Goal: Task Accomplishment & Management: Manage account settings

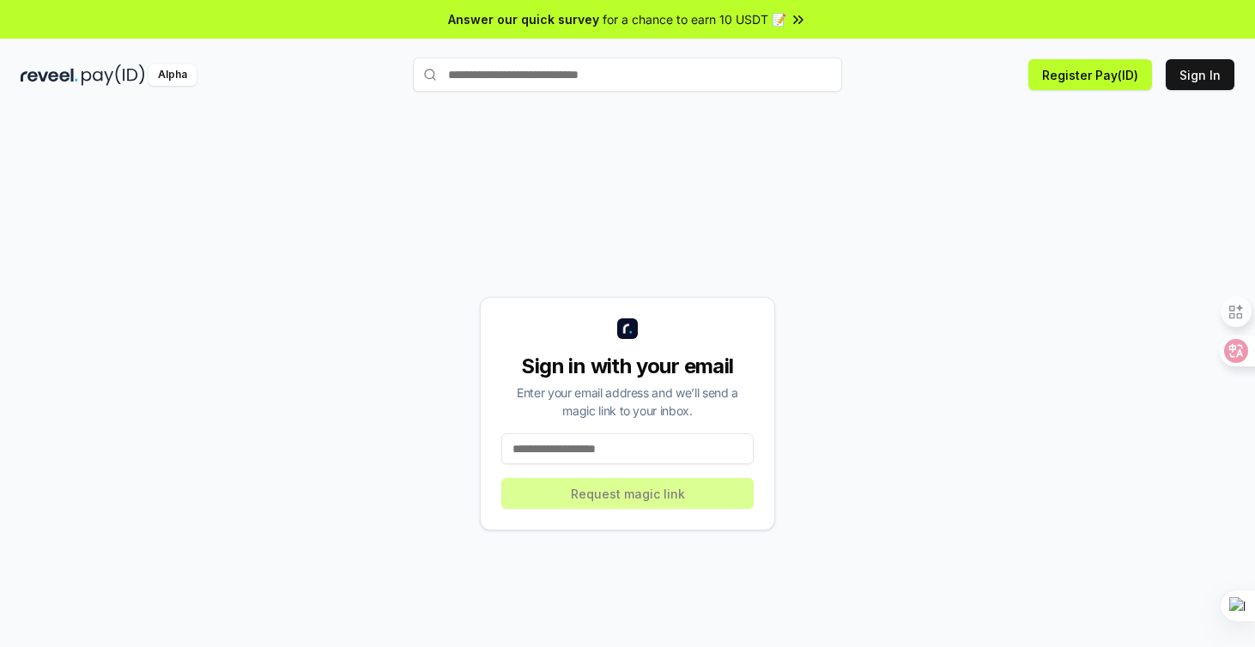
click at [601, 452] on input at bounding box center [627, 449] width 252 height 31
type input "**********"
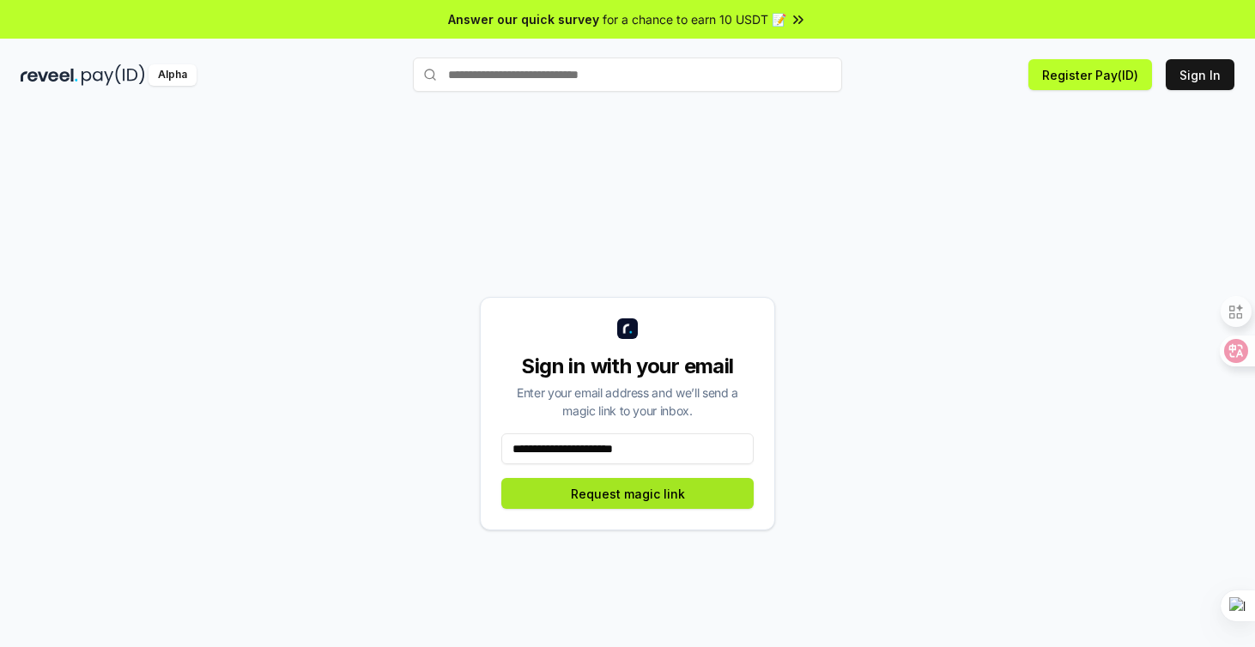
click at [589, 507] on button "Request magic link" at bounding box center [627, 493] width 252 height 31
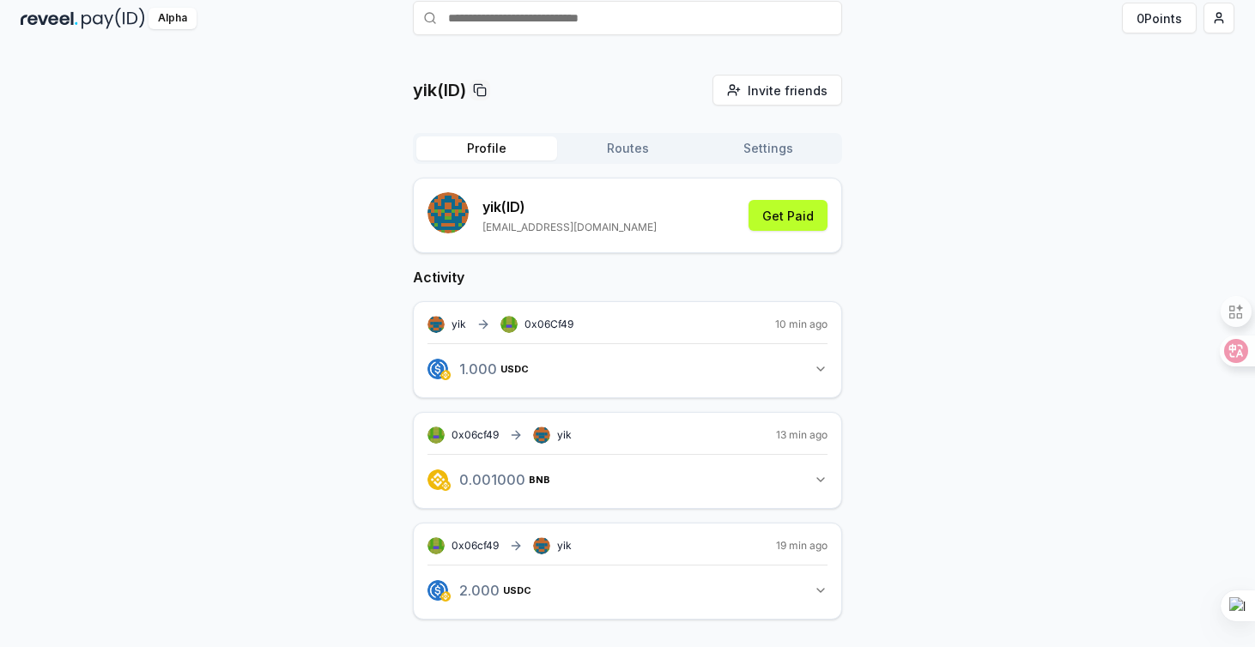
scroll to position [49, 0]
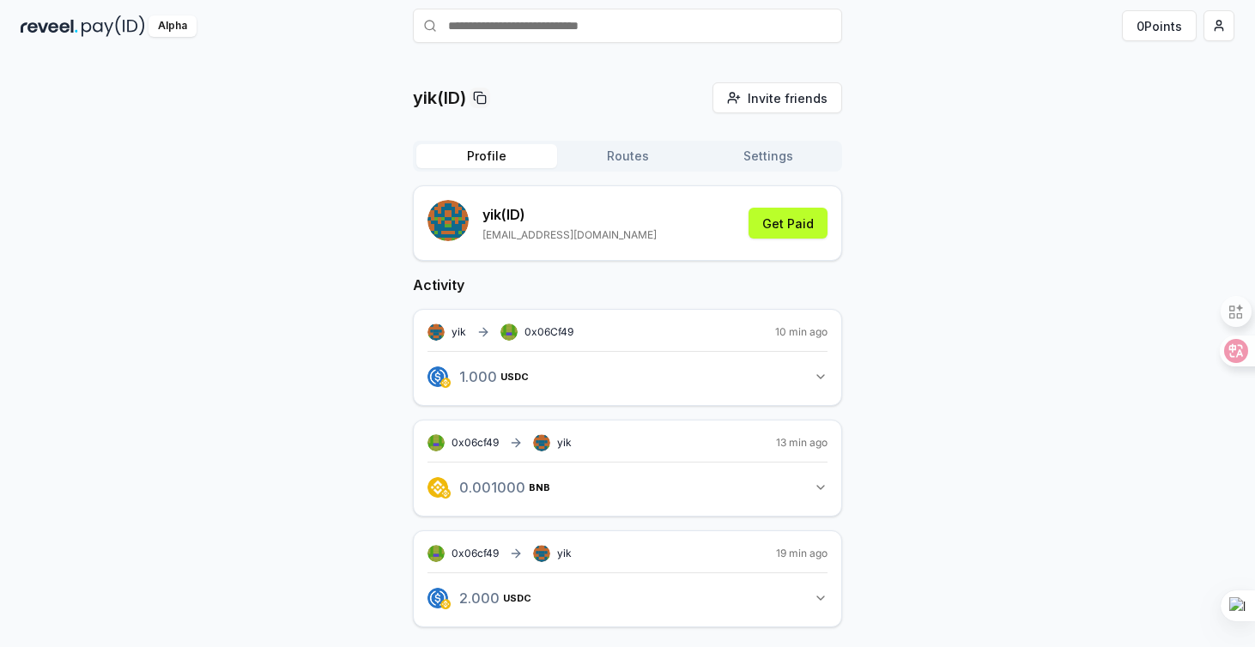
click at [641, 143] on div "Profile Routes Settings" at bounding box center [627, 156] width 429 height 31
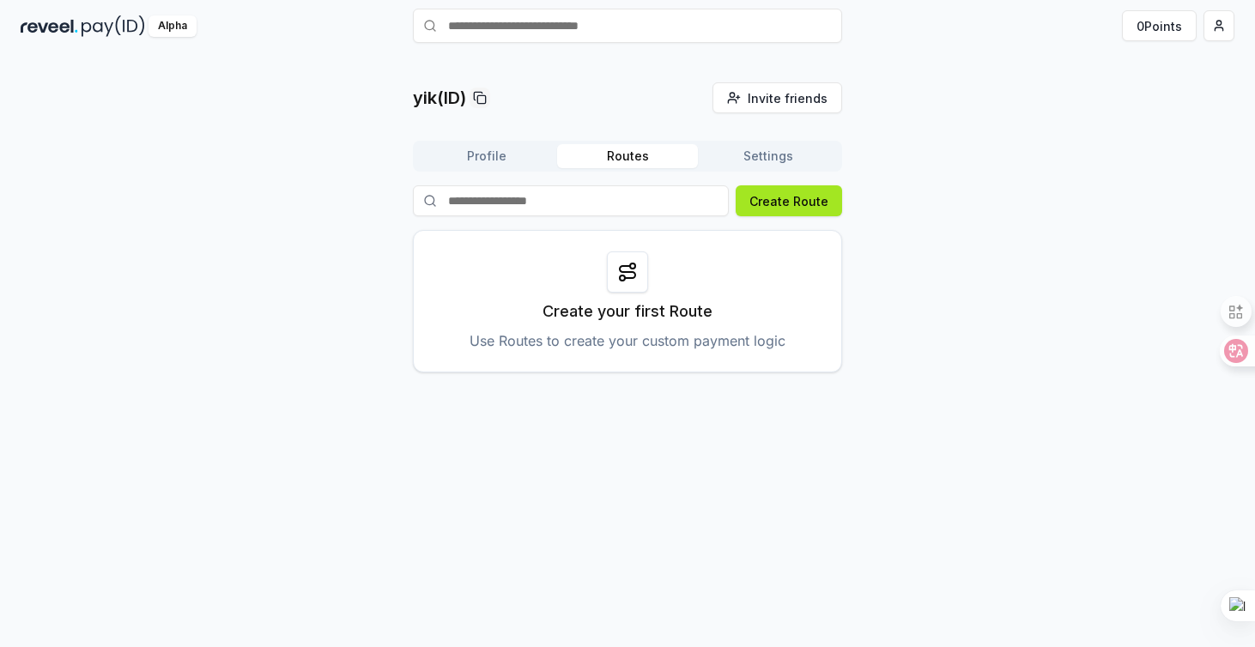
click at [762, 207] on button "Create Route" at bounding box center [789, 200] width 106 height 31
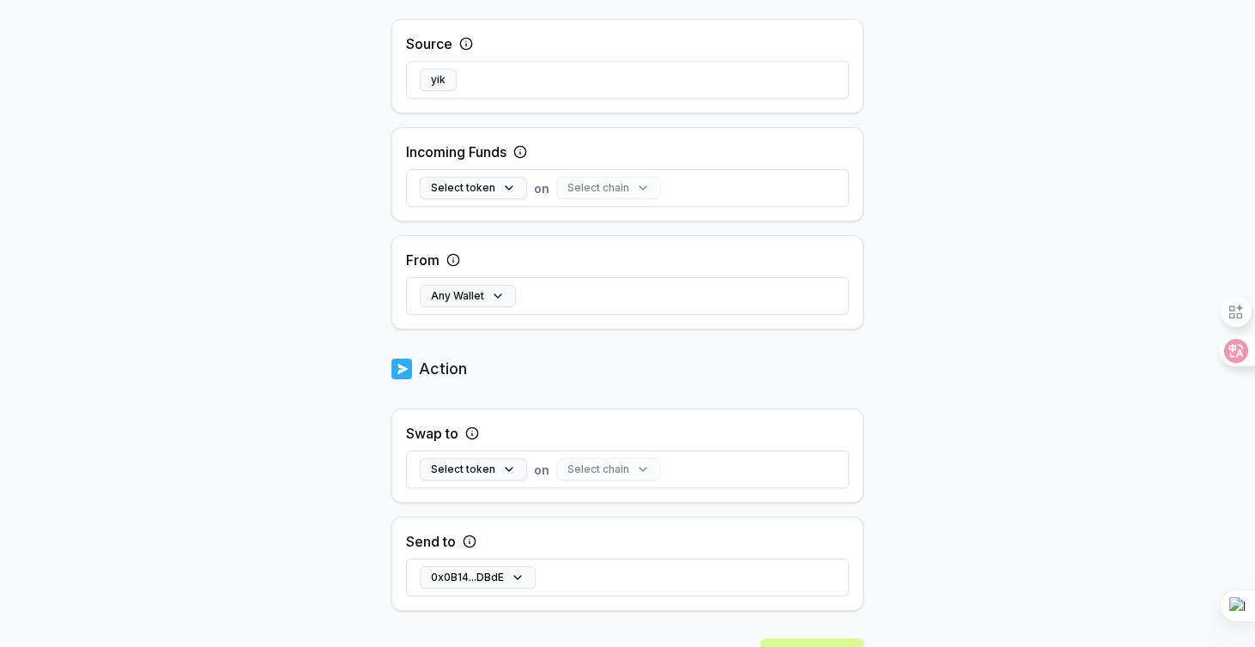
scroll to position [449, 0]
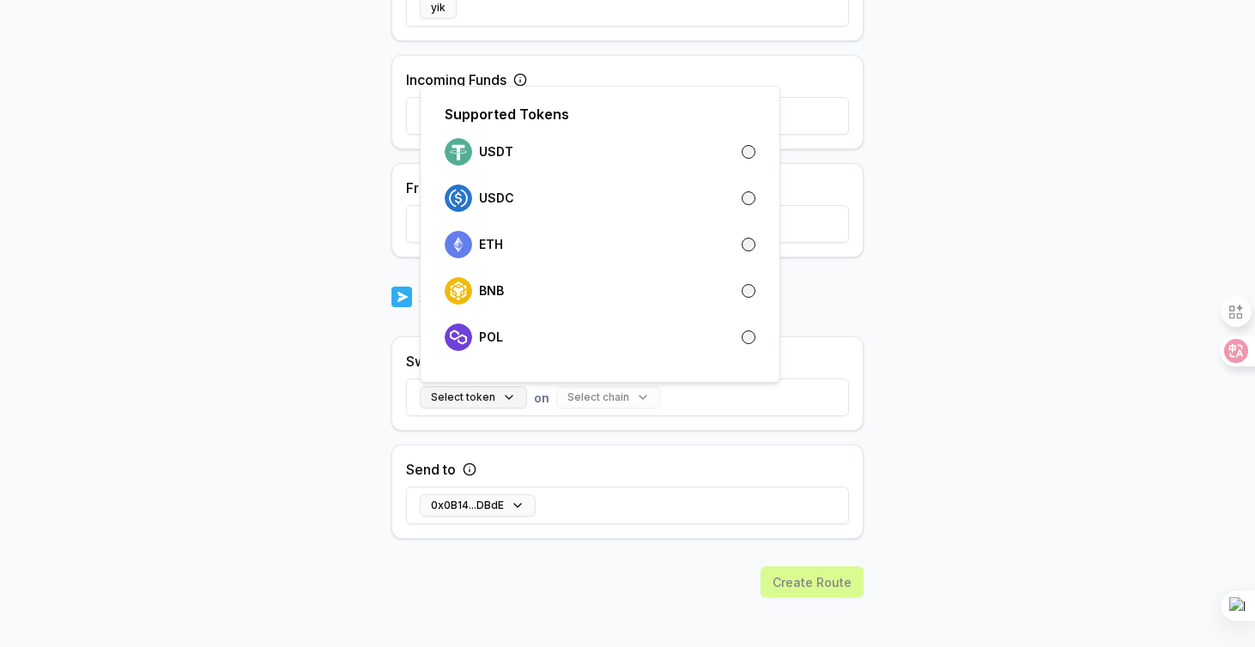
click at [498, 399] on button "Select token" at bounding box center [473, 397] width 107 height 22
click at [530, 197] on div "USDC" at bounding box center [600, 198] width 311 height 27
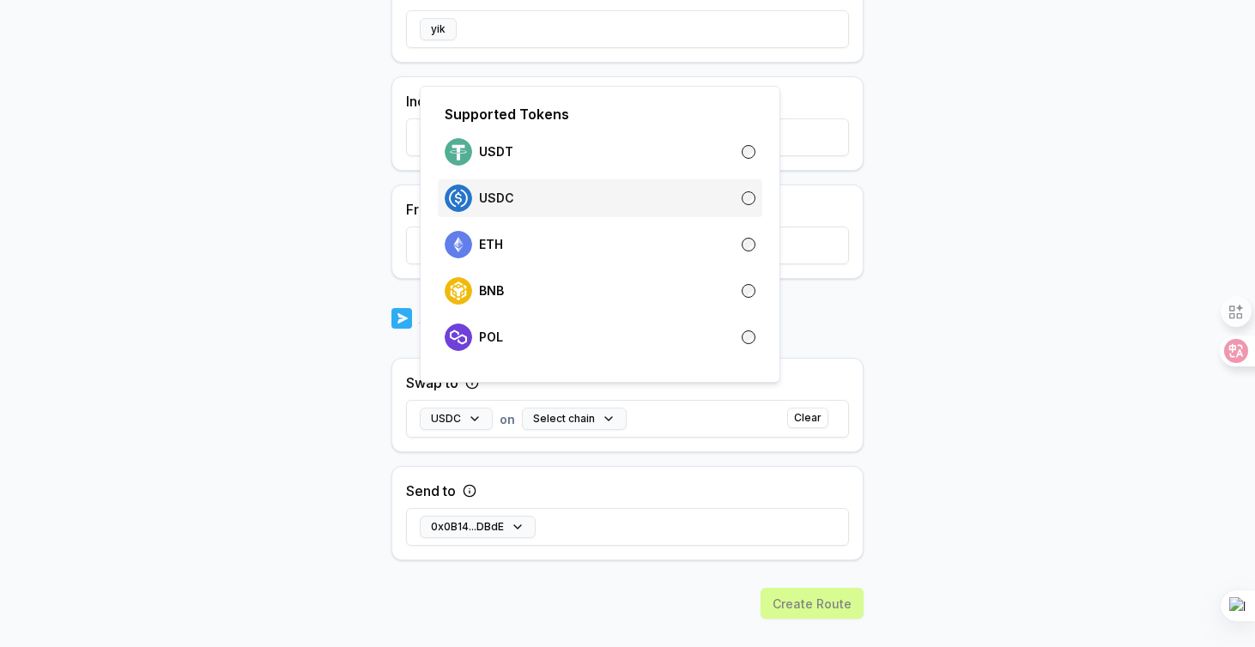
scroll to position [470, 0]
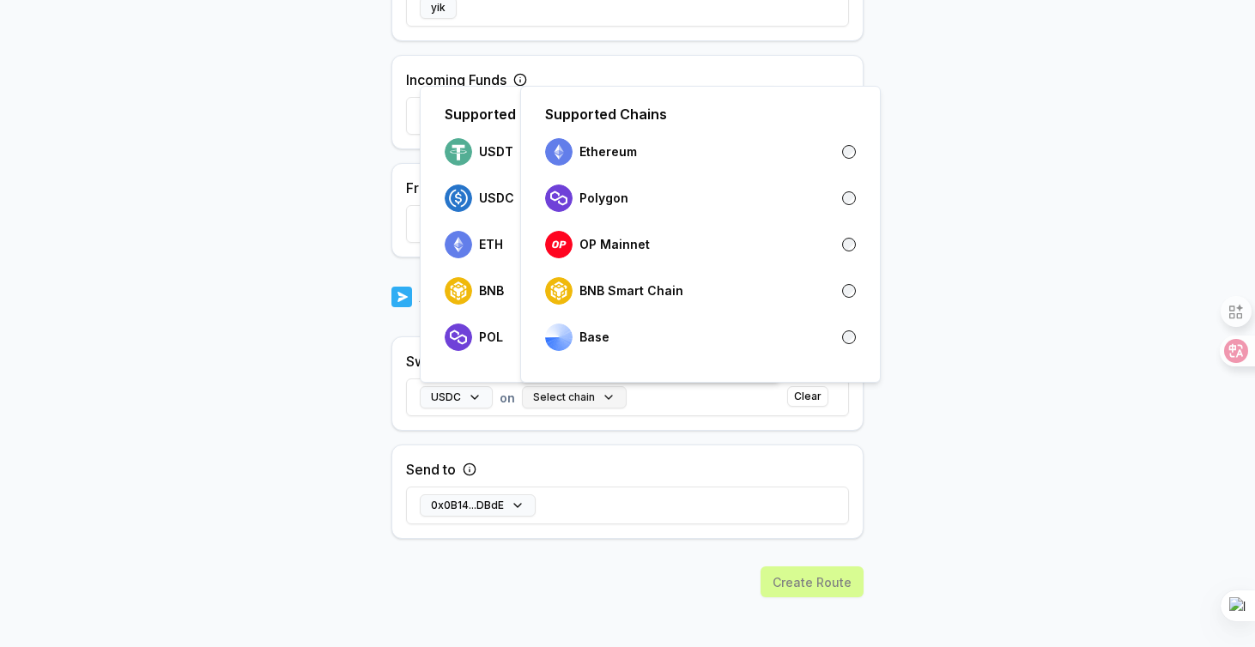
click at [558, 392] on button "Select chain" at bounding box center [574, 397] width 105 height 22
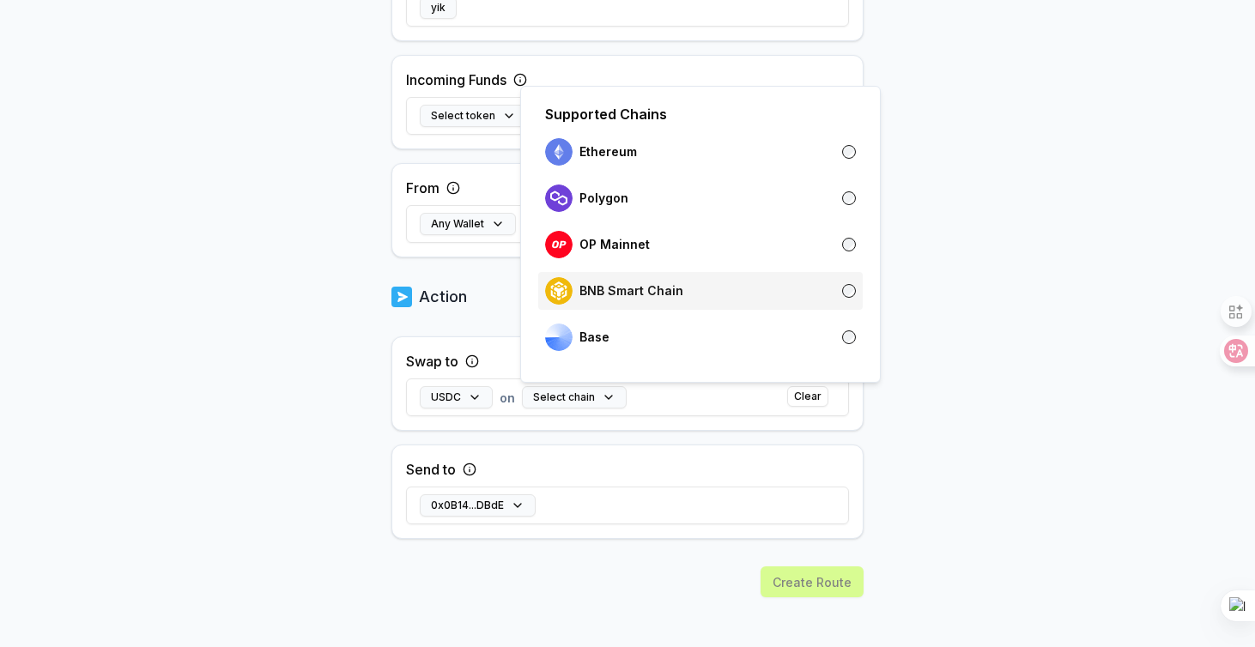
click at [611, 288] on p "BNB Smart Chain" at bounding box center [632, 291] width 104 height 14
click at [588, 476] on div "Send to 0x0B14...DBdE" at bounding box center [627, 492] width 472 height 94
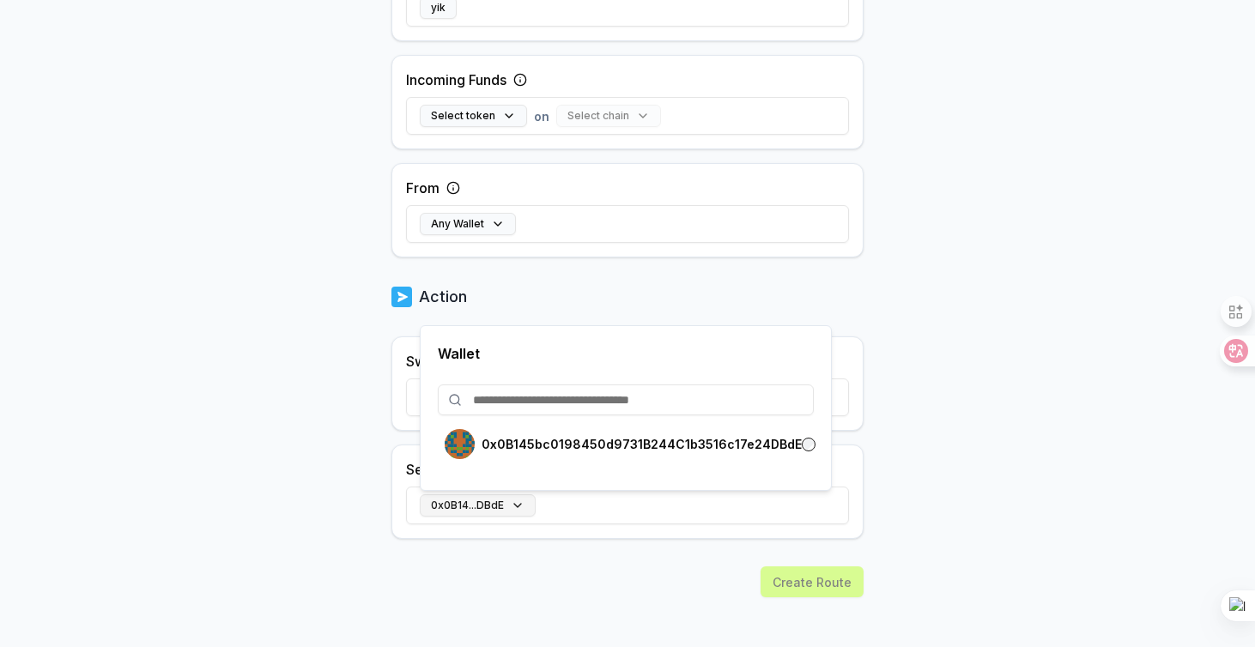
click at [514, 506] on button "0x0B14...DBdE" at bounding box center [478, 506] width 116 height 22
click at [485, 598] on div "Create Route" at bounding box center [627, 612] width 472 height 91
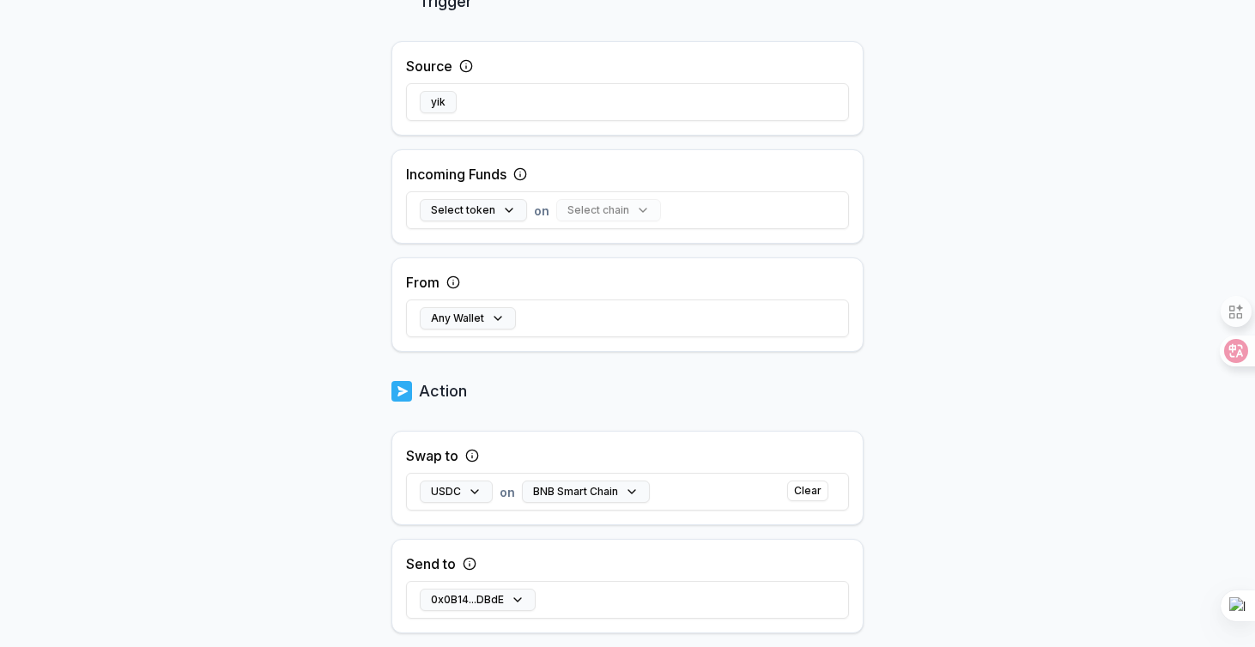
scroll to position [0, 0]
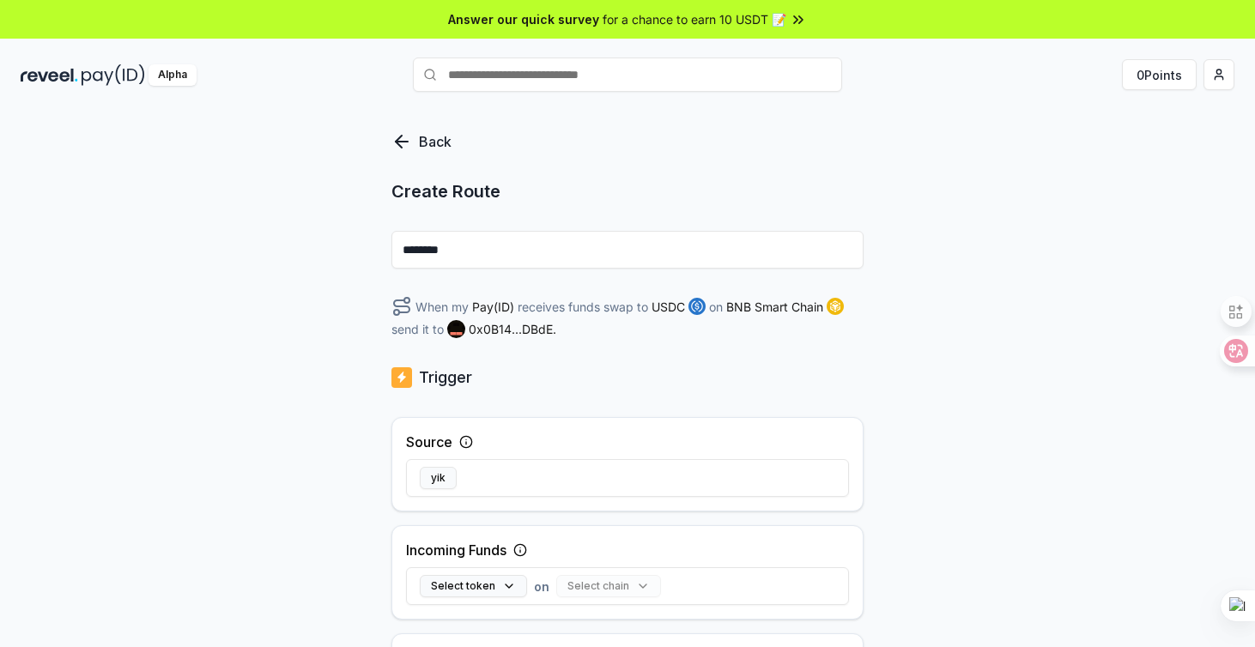
click at [492, 257] on input "********" at bounding box center [627, 250] width 472 height 38
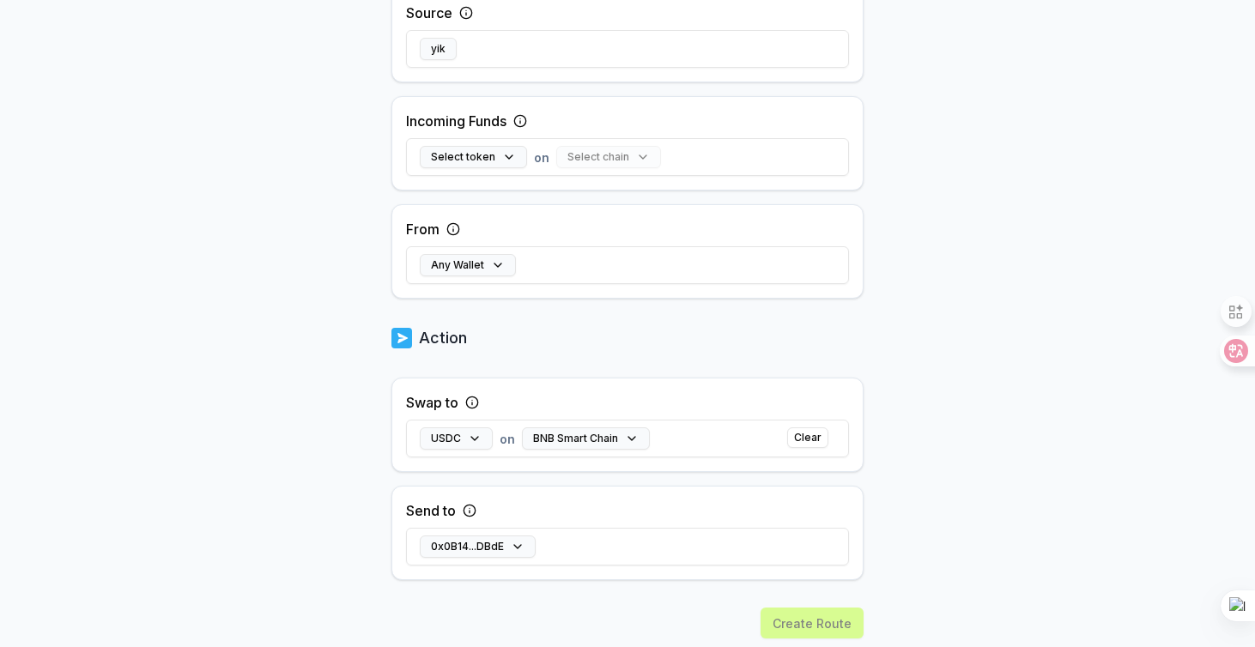
scroll to position [430, 0]
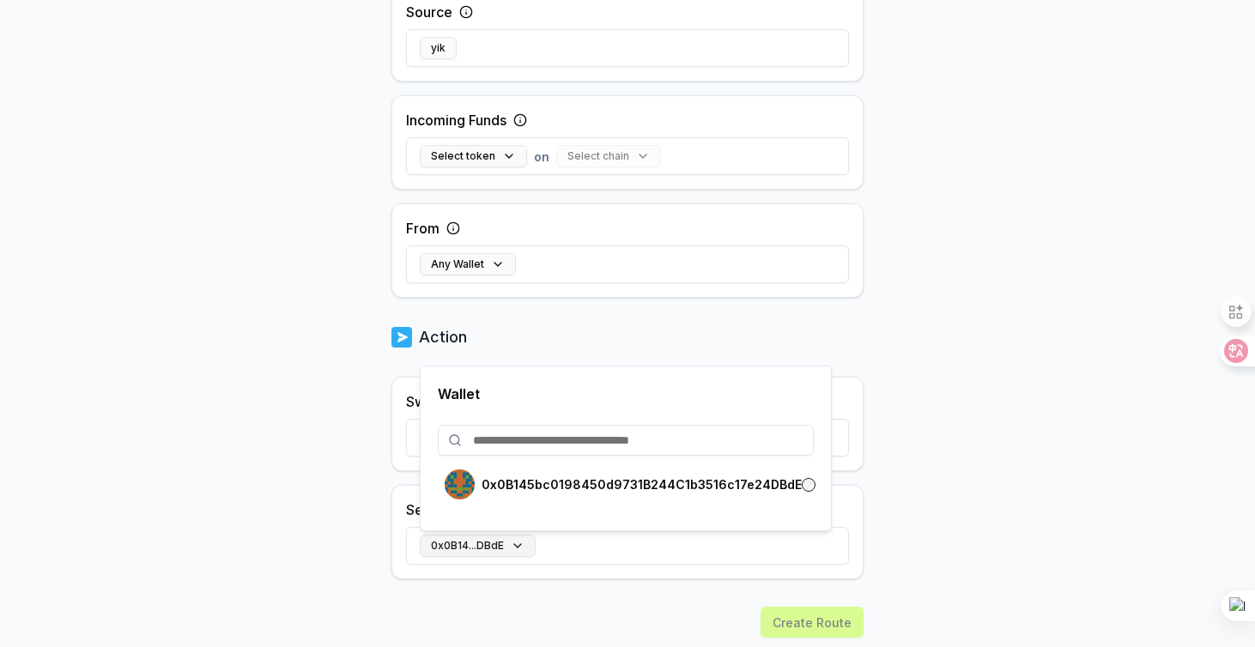
click at [519, 537] on button "0x0B14...DBdE" at bounding box center [478, 546] width 116 height 22
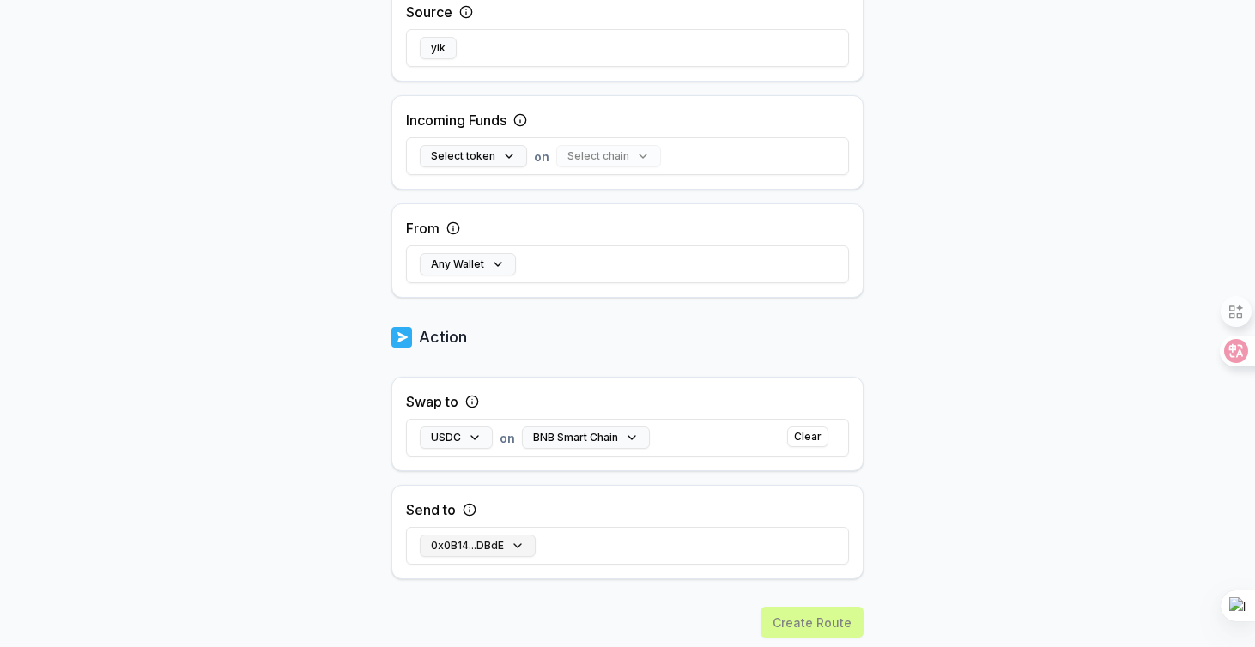
click at [518, 538] on button "0x0B14...DBdE" at bounding box center [478, 546] width 116 height 22
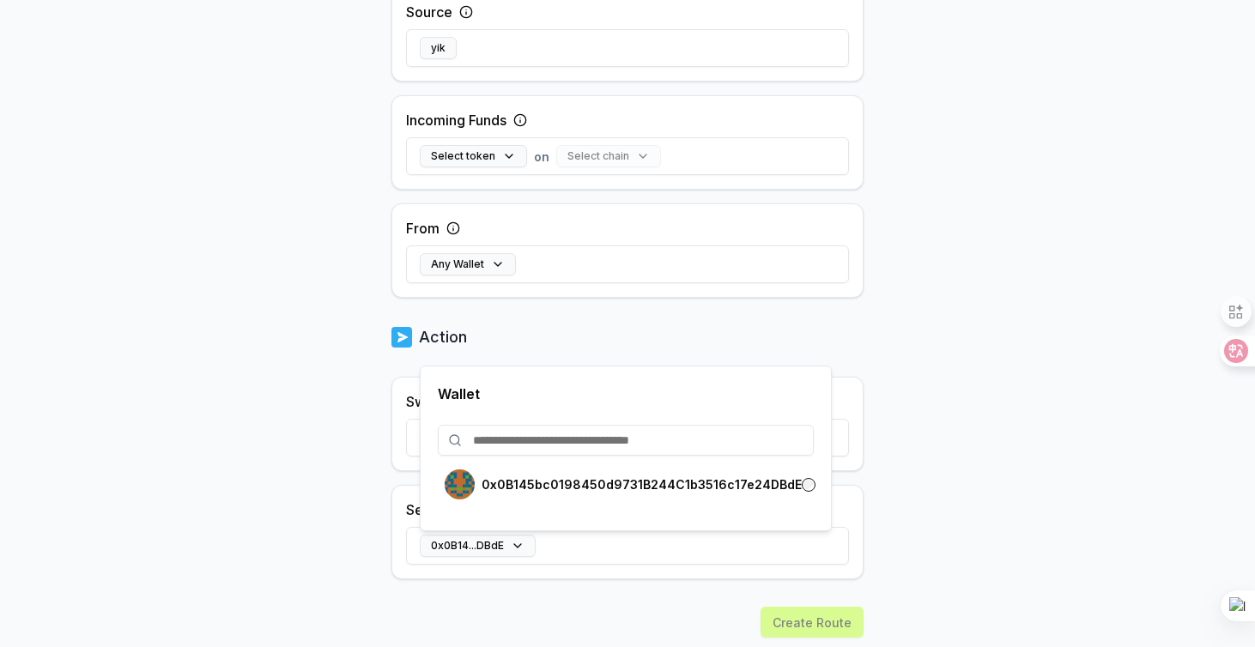
click at [581, 444] on input at bounding box center [626, 440] width 376 height 31
click at [533, 635] on div "Create Route" at bounding box center [627, 652] width 472 height 91
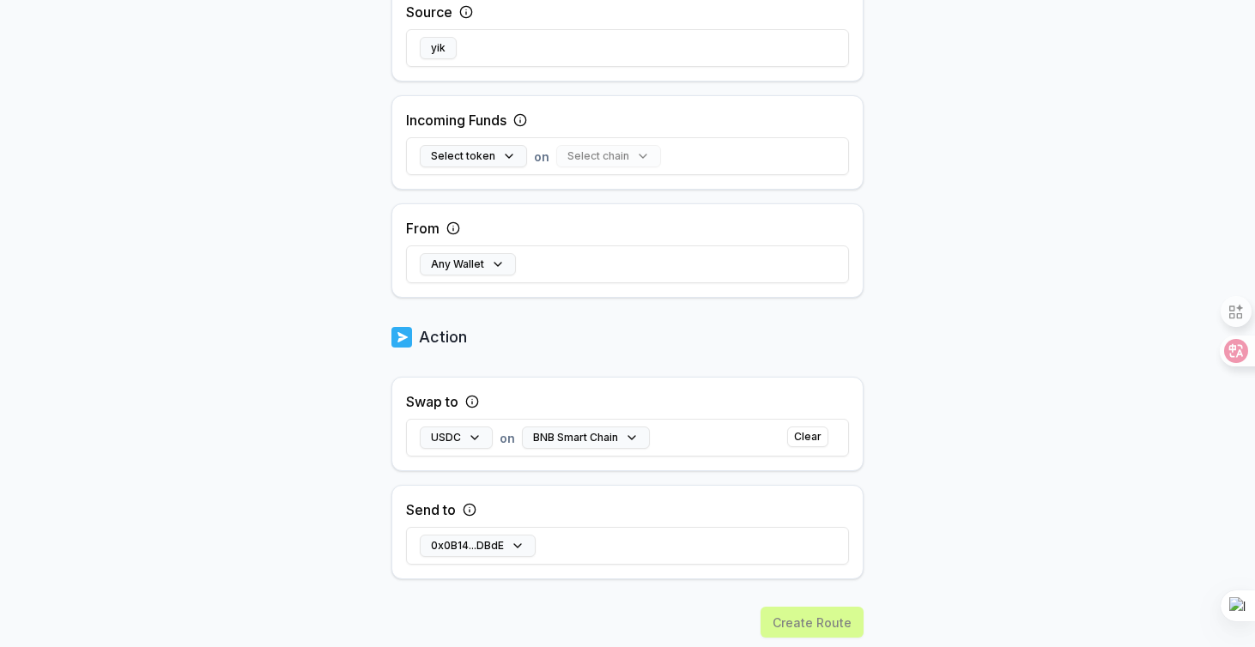
click at [403, 342] on img at bounding box center [401, 337] width 21 height 24
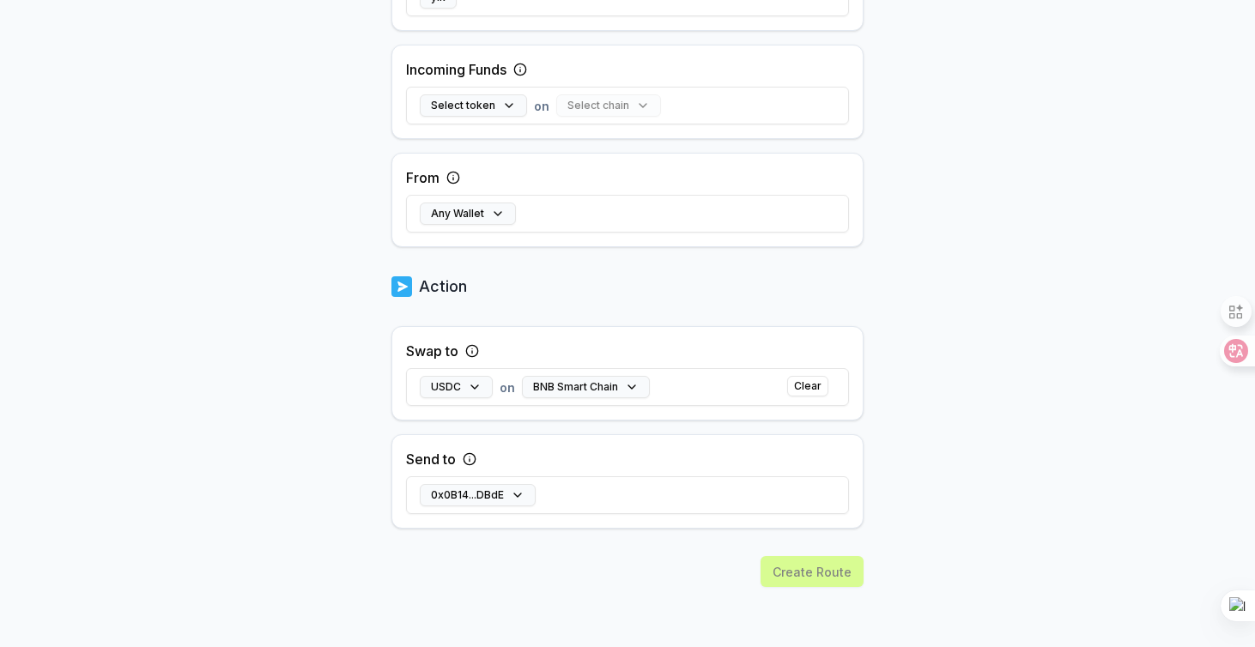
scroll to position [0, 0]
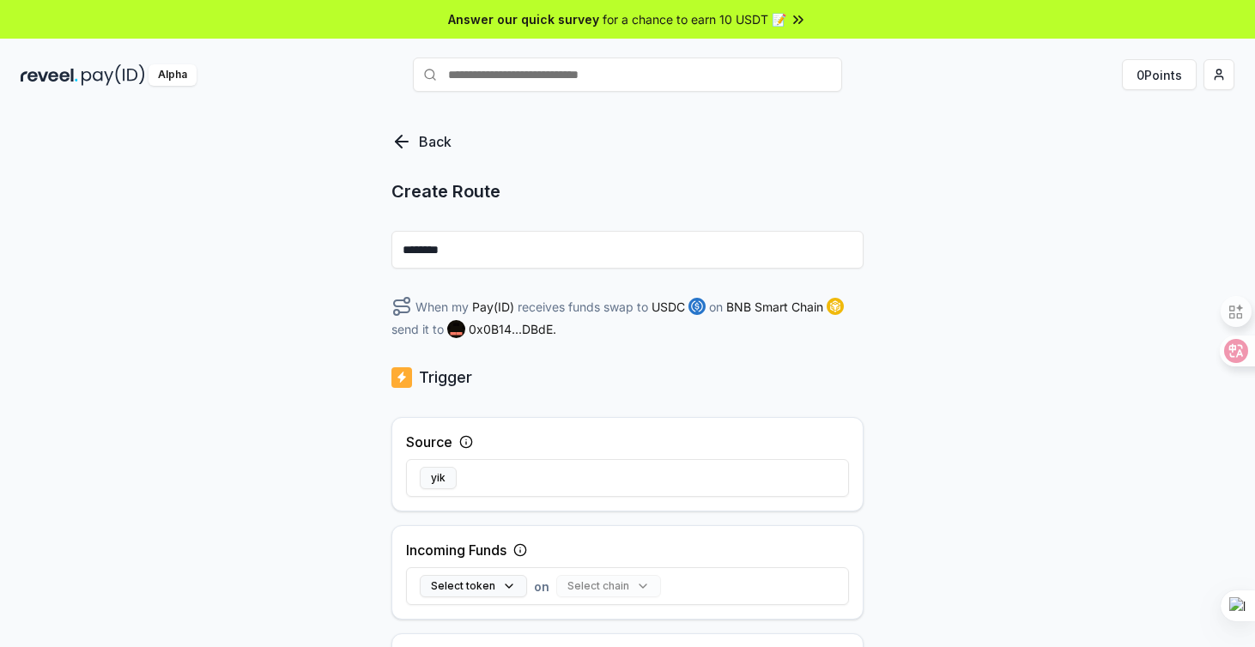
click at [467, 239] on input "********" at bounding box center [627, 250] width 472 height 38
click at [404, 142] on icon at bounding box center [402, 142] width 12 height 0
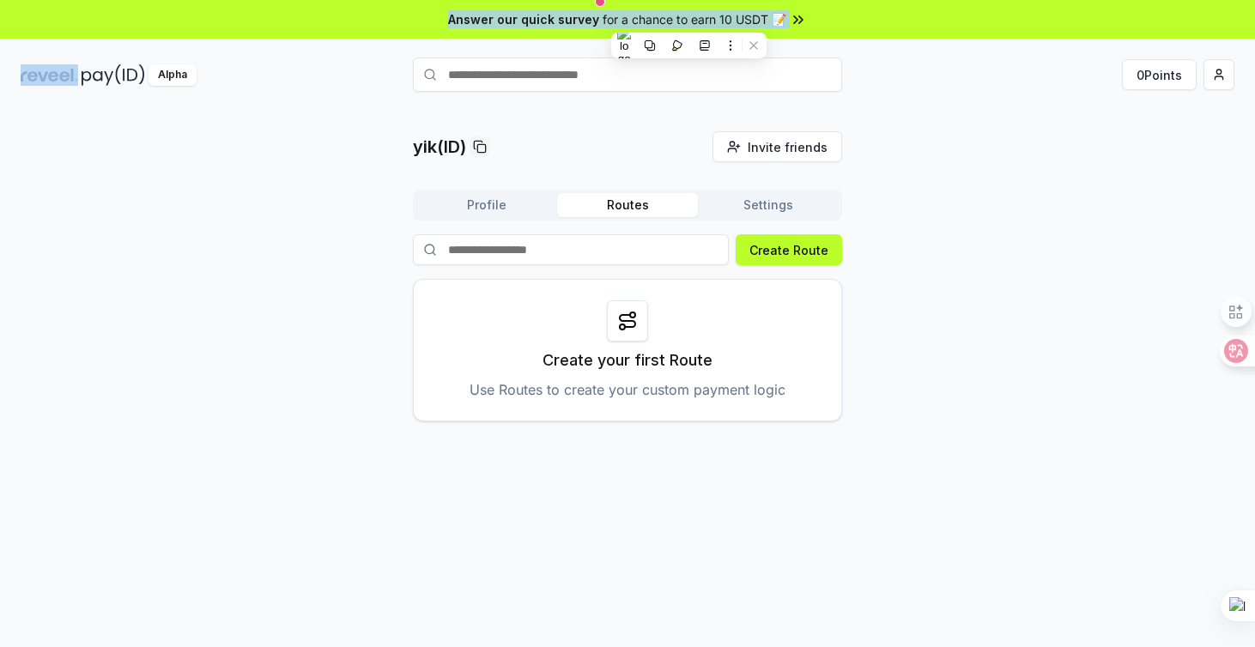
click at [482, 211] on button "Profile" at bounding box center [486, 205] width 141 height 24
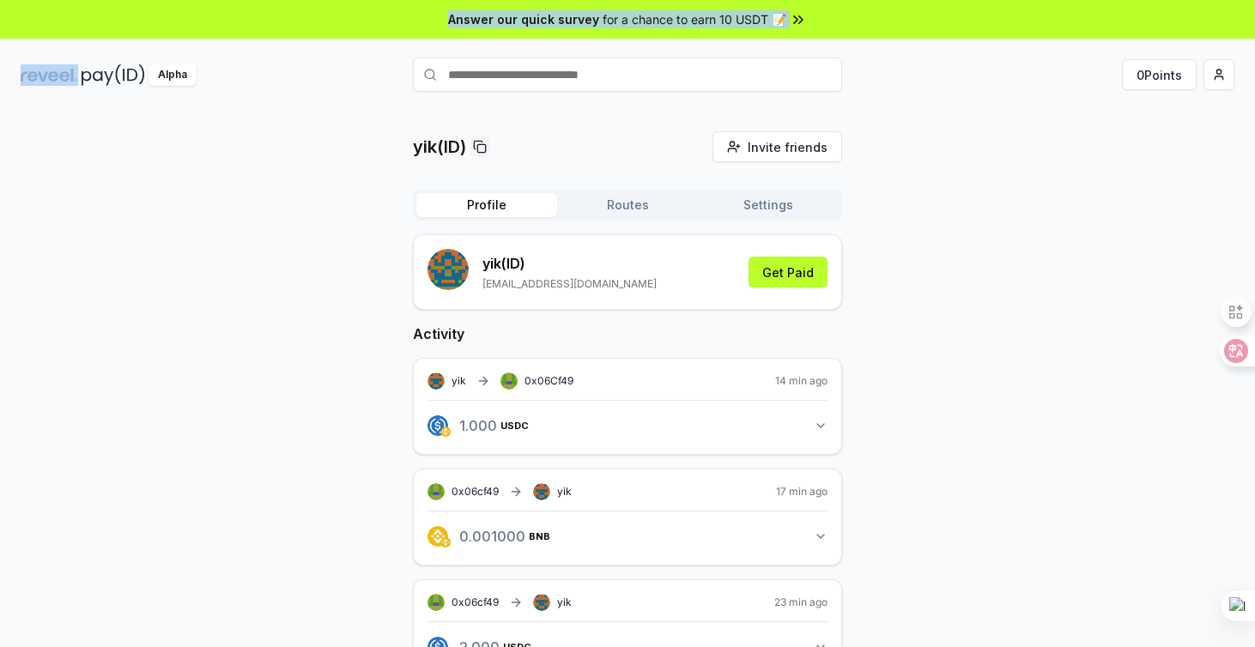
click at [86, 77] on img at bounding box center [114, 74] width 64 height 21
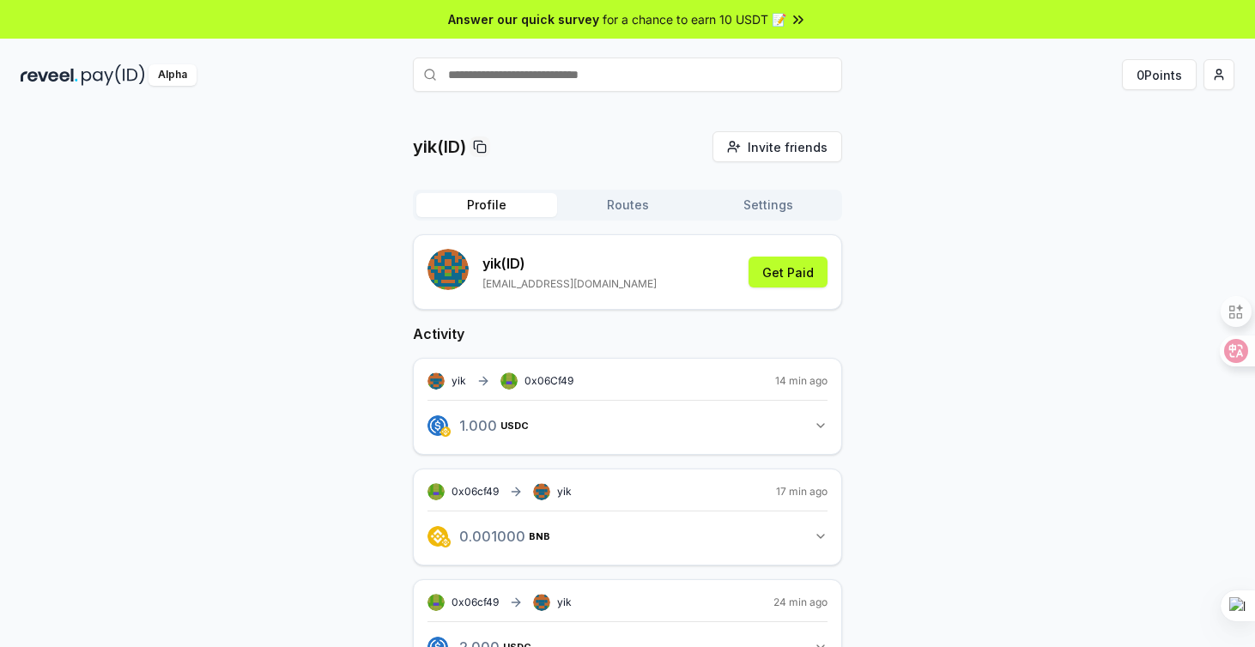
click at [756, 210] on button "Settings" at bounding box center [768, 205] width 141 height 24
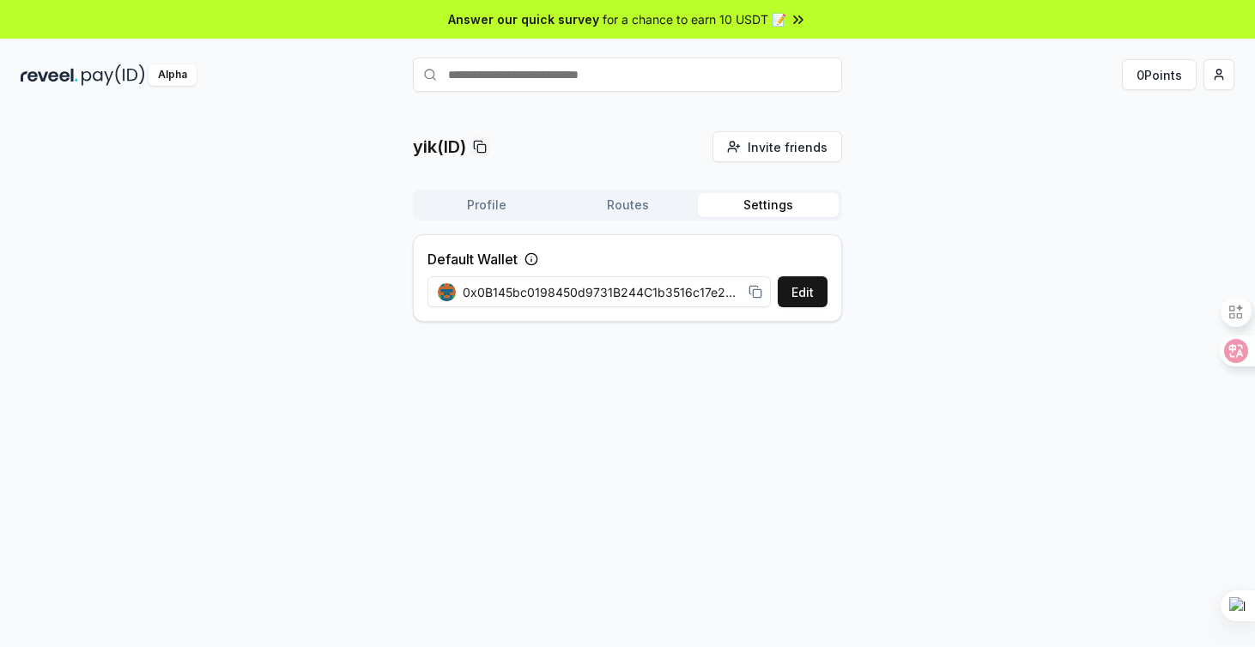
click at [613, 286] on span "0x0B145bc0198450d9731B244C1b3516c17e24DBdE" at bounding box center [602, 292] width 279 height 18
drag, startPoint x: 613, startPoint y: 286, endPoint x: 731, endPoint y: 276, distance: 118.9
click at [732, 276] on div "0x0B145bc0198450d9731B244C1b3516c17e24DBdE" at bounding box center [600, 292] width 345 height 39
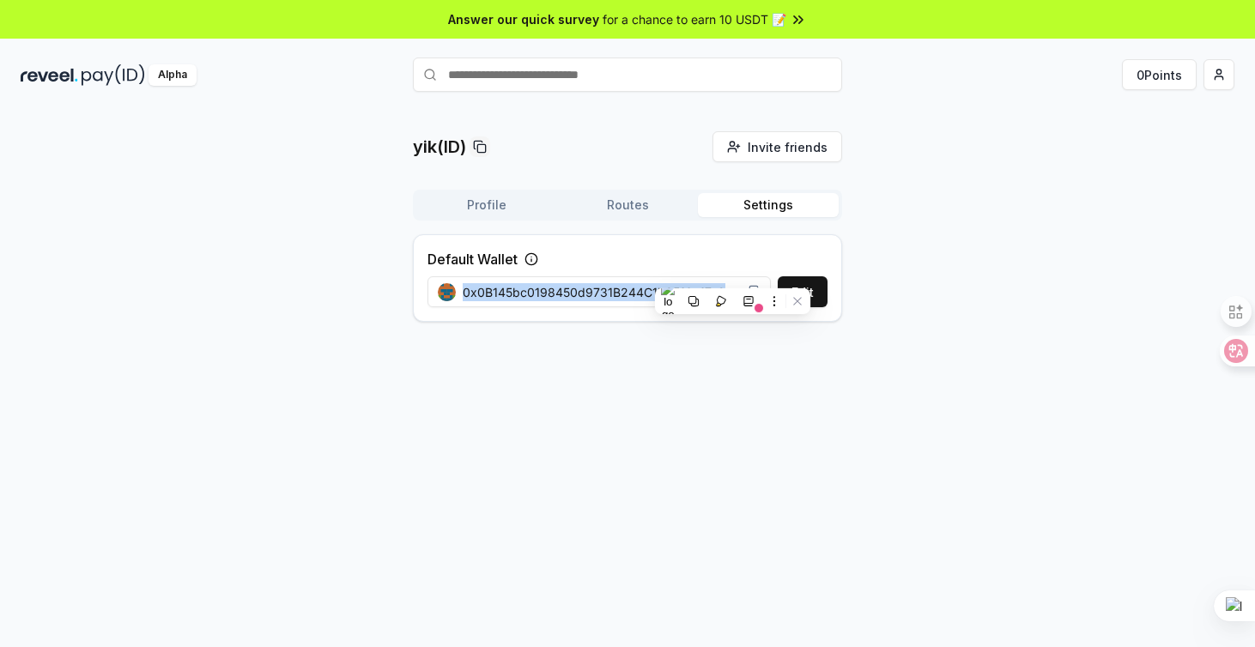
click at [622, 283] on span "0x0B145bc0198450d9731B244C1b3516c17e24DBdE" at bounding box center [602, 292] width 279 height 18
click at [622, 299] on span "0x0B145bc0198450d9731B244C1b3516c17e24DBdE" at bounding box center [602, 292] width 279 height 18
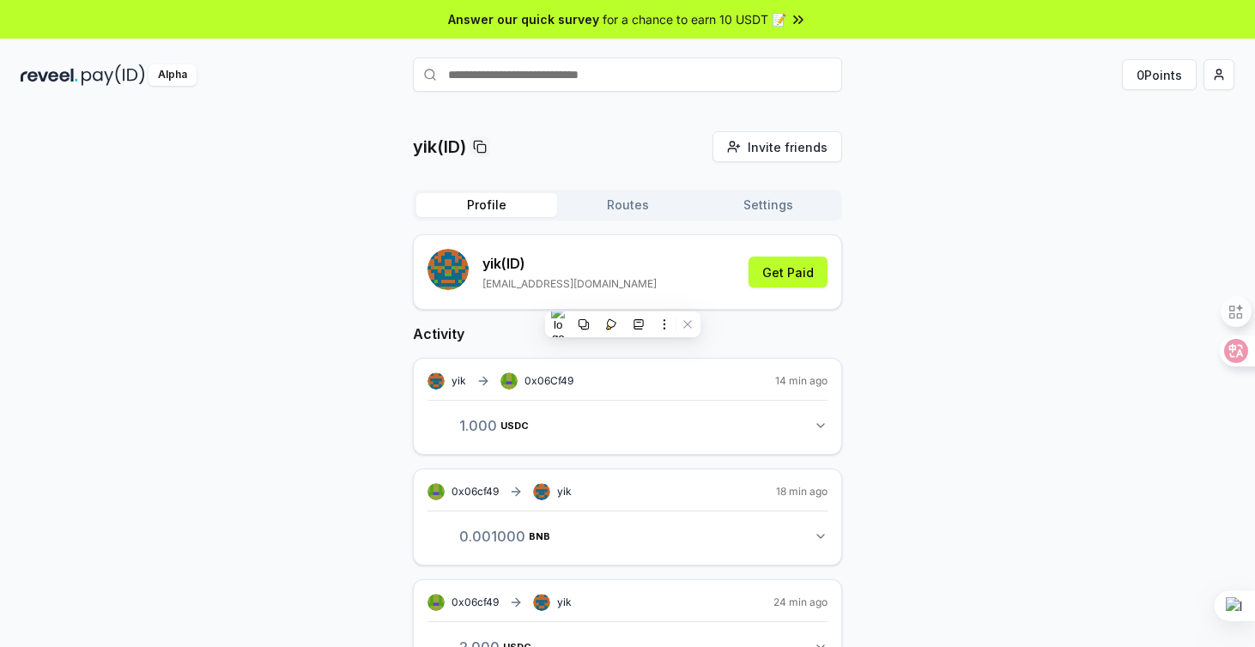
click at [511, 207] on button "Profile" at bounding box center [486, 205] width 141 height 24
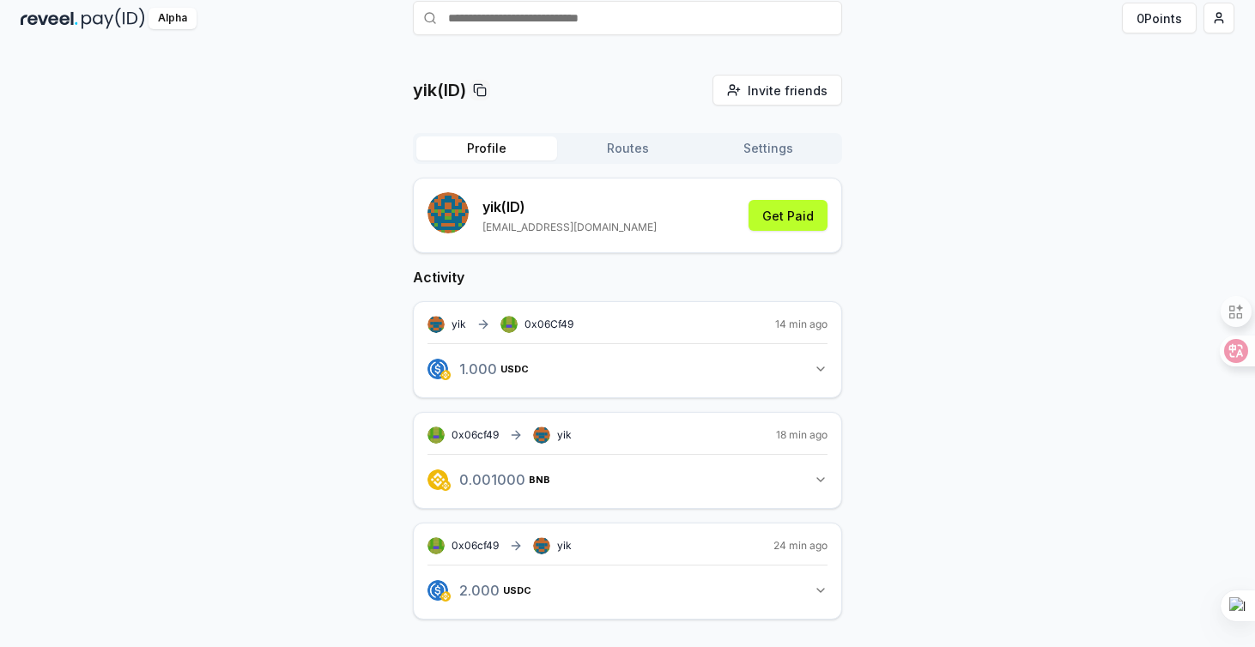
click at [822, 370] on icon "button" at bounding box center [821, 369] width 14 height 14
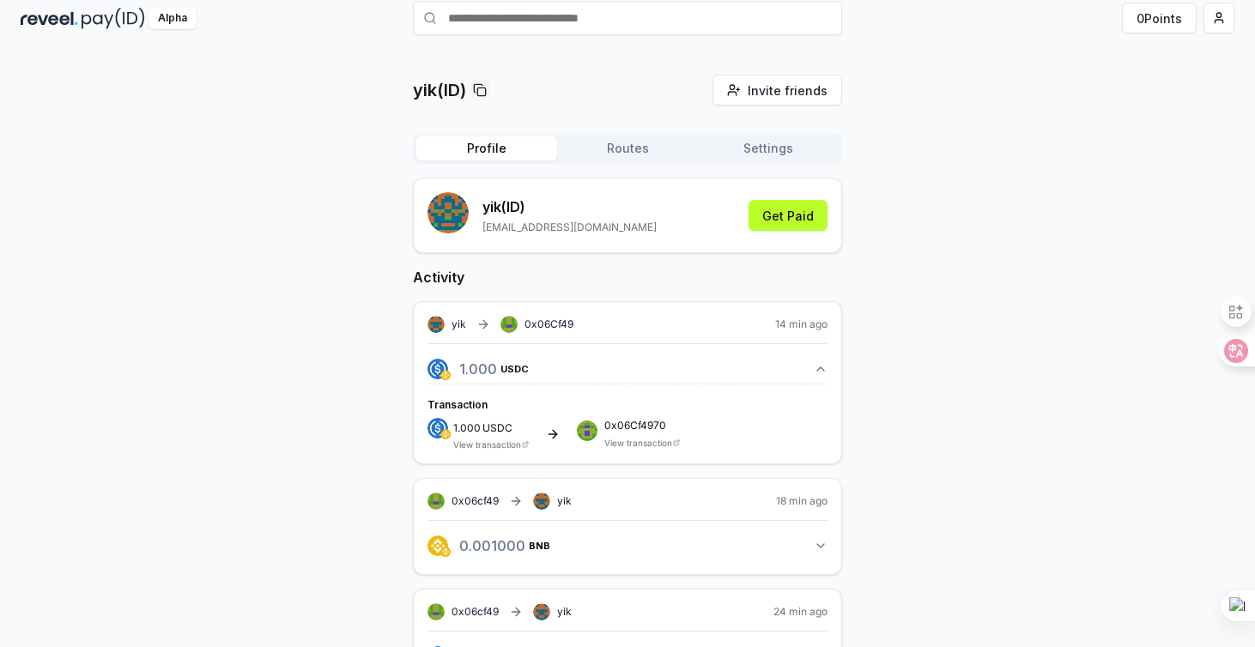
click at [628, 442] on link "View transaction" at bounding box center [638, 443] width 68 height 10
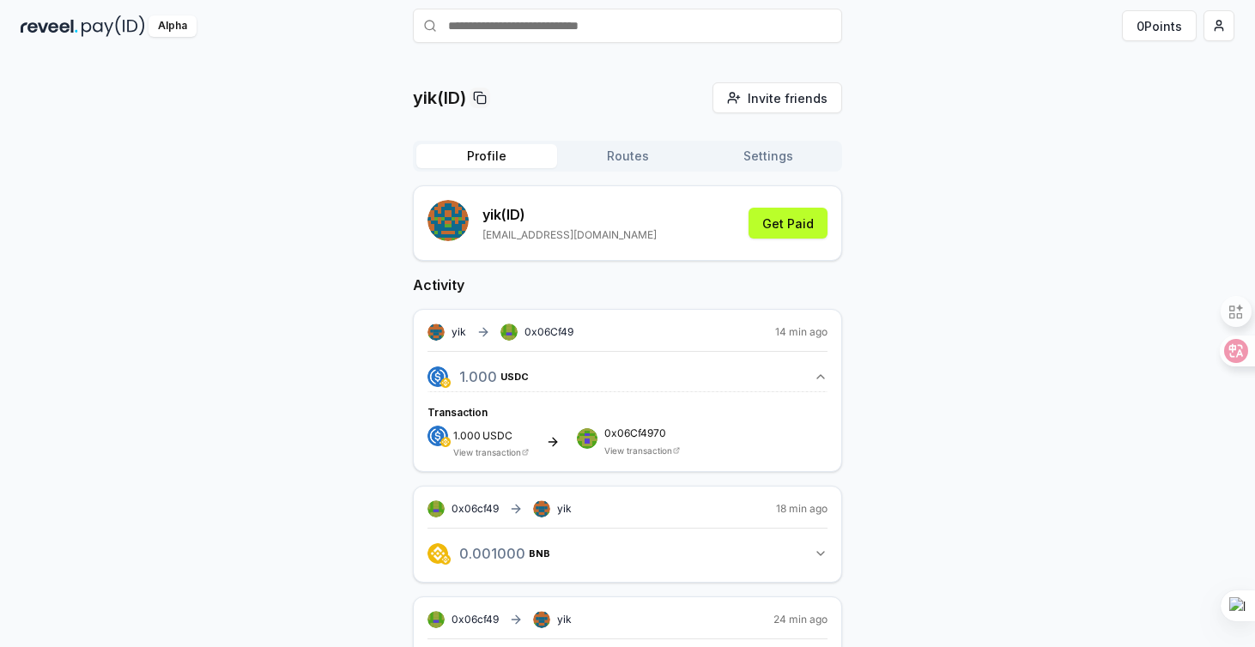
click at [637, 152] on button "Routes" at bounding box center [627, 156] width 141 height 24
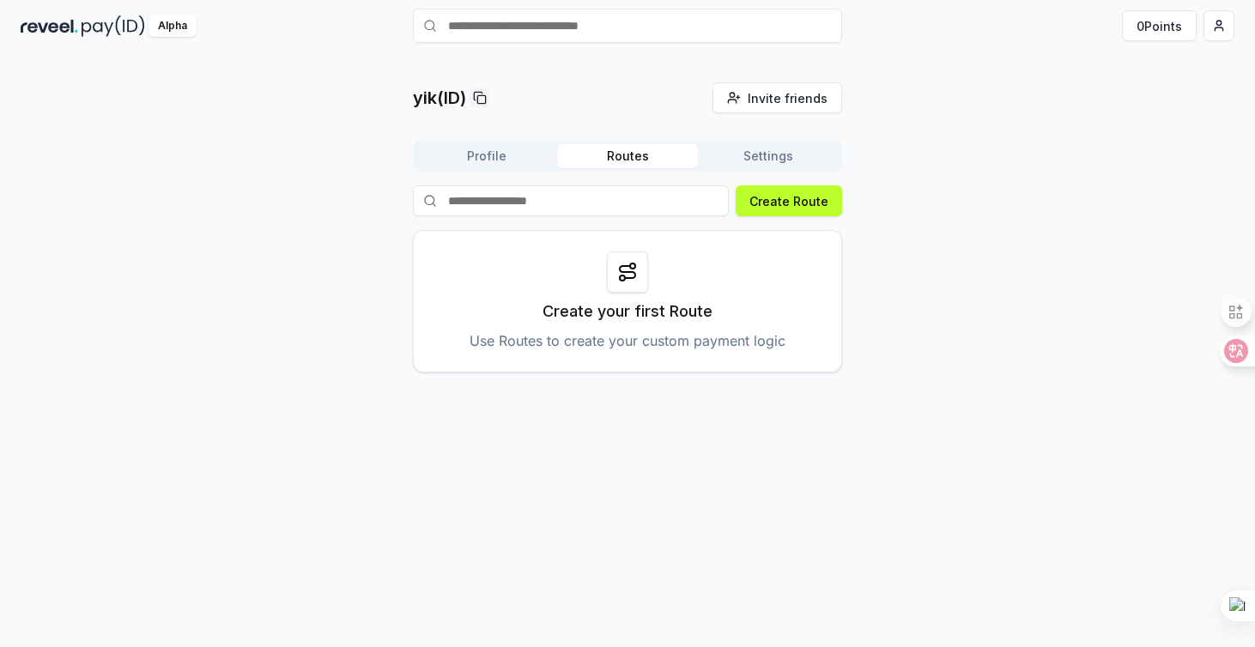
click at [634, 278] on icon at bounding box center [627, 272] width 21 height 21
click at [780, 98] on span "Invite friends" at bounding box center [788, 98] width 80 height 18
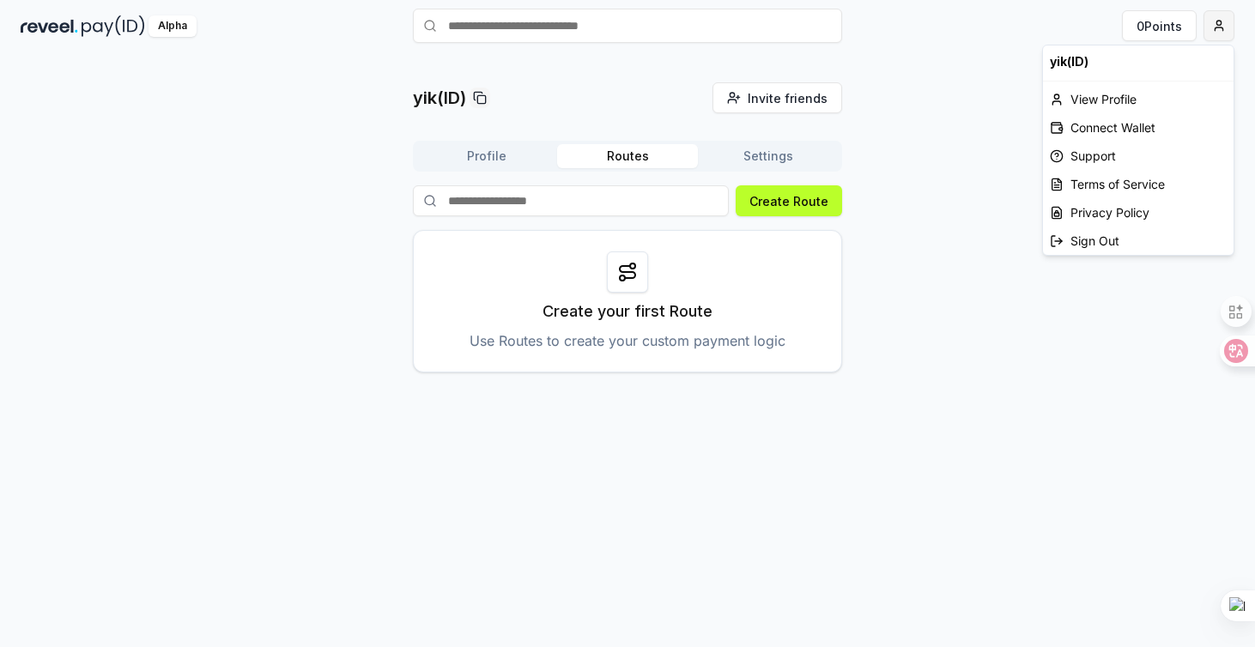
click at [1217, 29] on html "Answer our quick survey for a chance to earn 10 USDT 📝 Alpha 0 Points yik(ID) I…" at bounding box center [627, 323] width 1255 height 647
click at [482, 203] on html "Answer our quick survey for a chance to earn 10 USDT 📝 Alpha 0 Points yik(ID) I…" at bounding box center [627, 323] width 1255 height 647
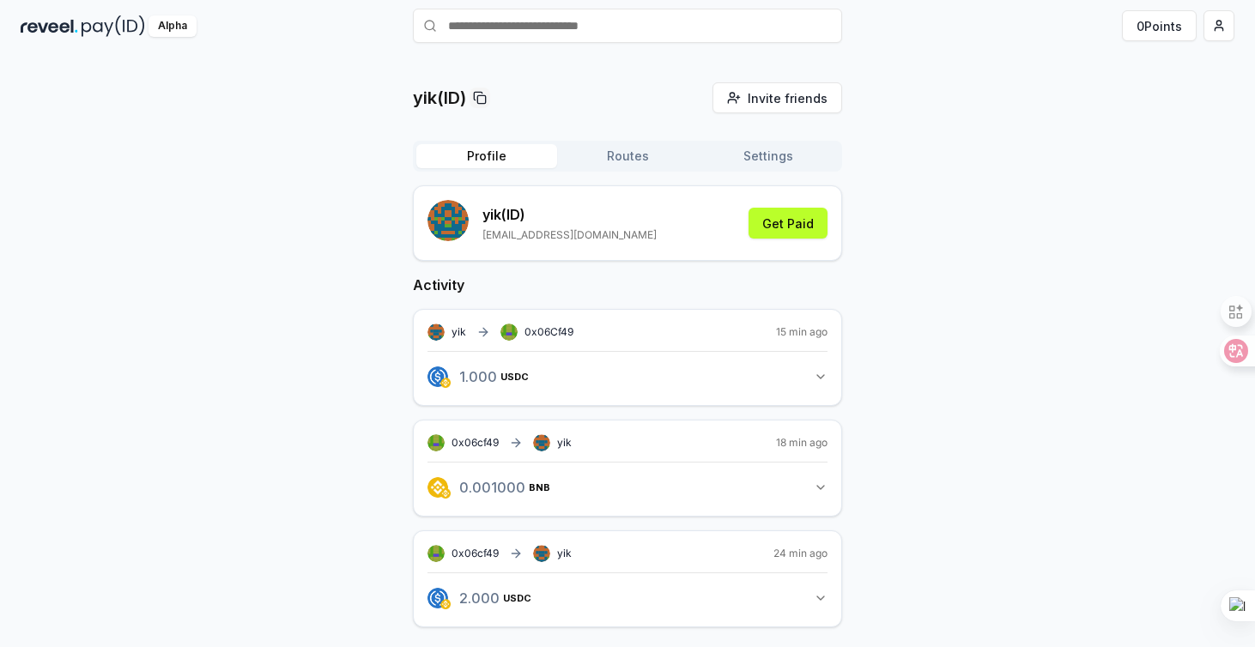
click at [498, 158] on button "Profile" at bounding box center [486, 156] width 141 height 24
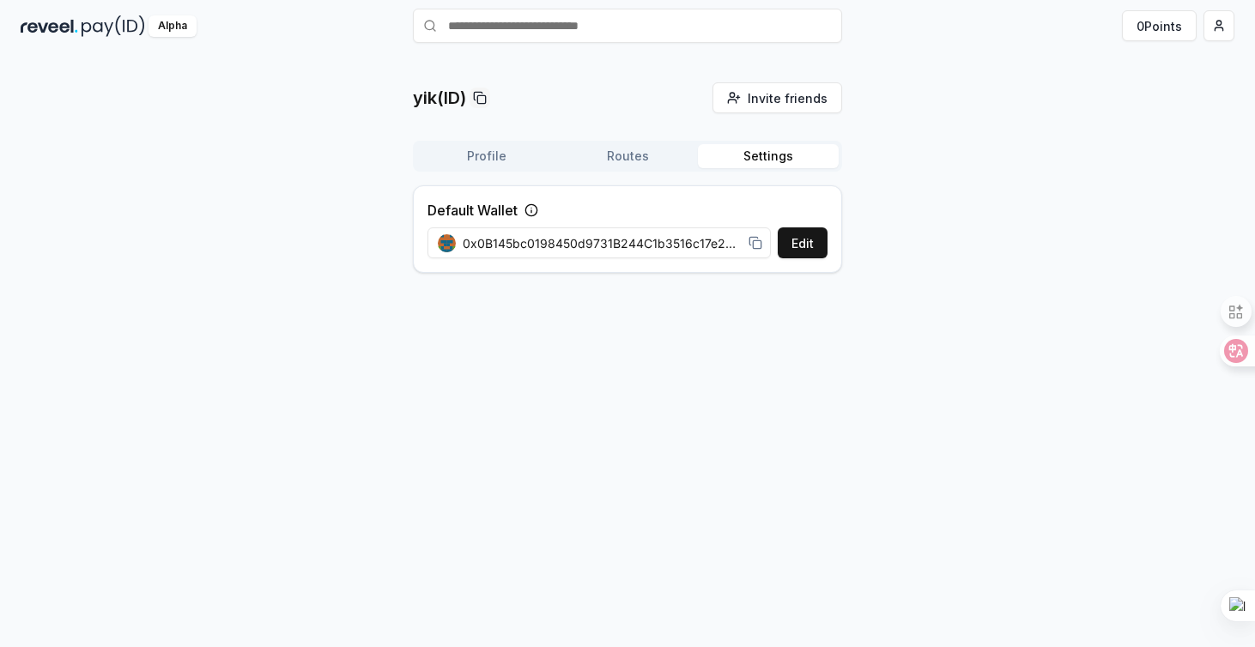
scroll to position [49, 0]
click at [753, 153] on button "Settings" at bounding box center [768, 156] width 141 height 24
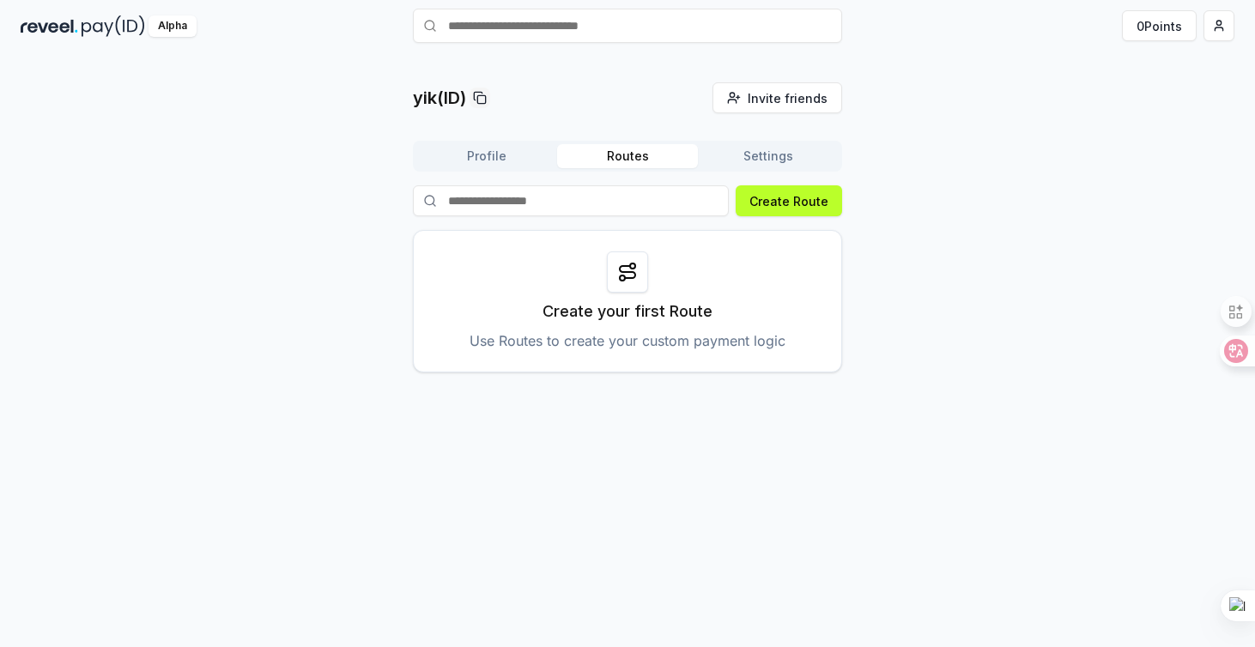
click at [637, 157] on button "Routes" at bounding box center [627, 156] width 141 height 24
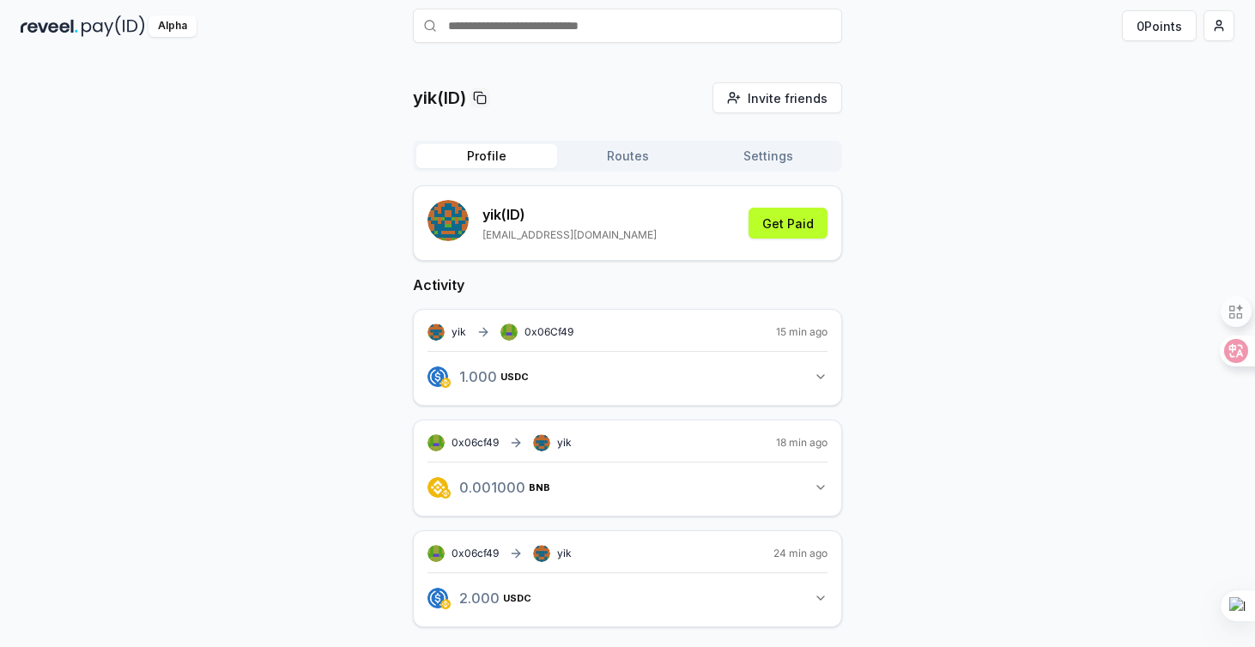
click at [471, 156] on button "Profile" at bounding box center [486, 156] width 141 height 24
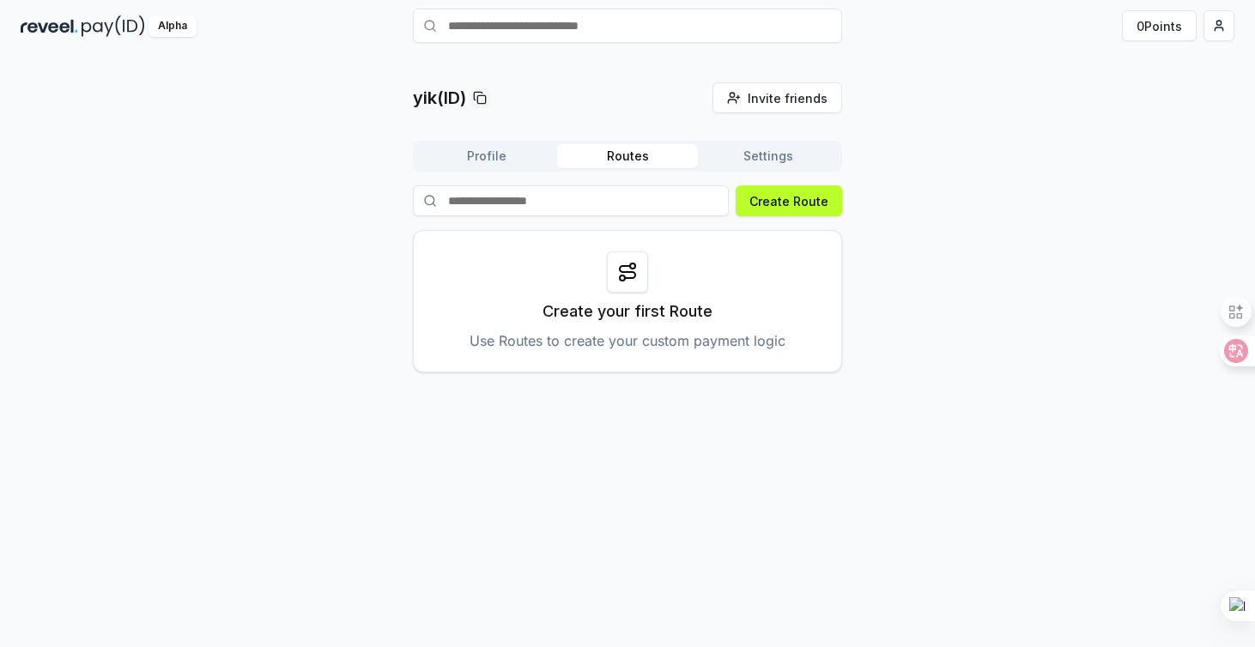
scroll to position [49, 0]
click at [626, 144] on button "Routes" at bounding box center [627, 156] width 141 height 24
click at [760, 192] on button "Create Route" at bounding box center [789, 200] width 106 height 31
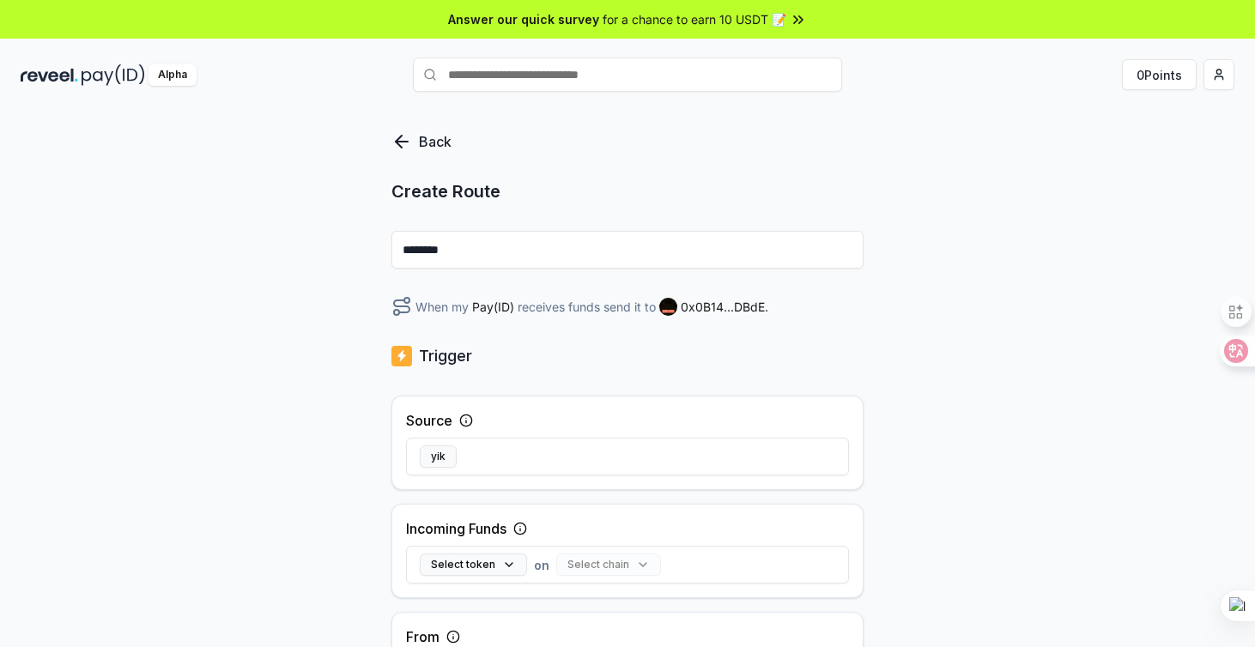
click at [491, 249] on input "********" at bounding box center [627, 250] width 472 height 38
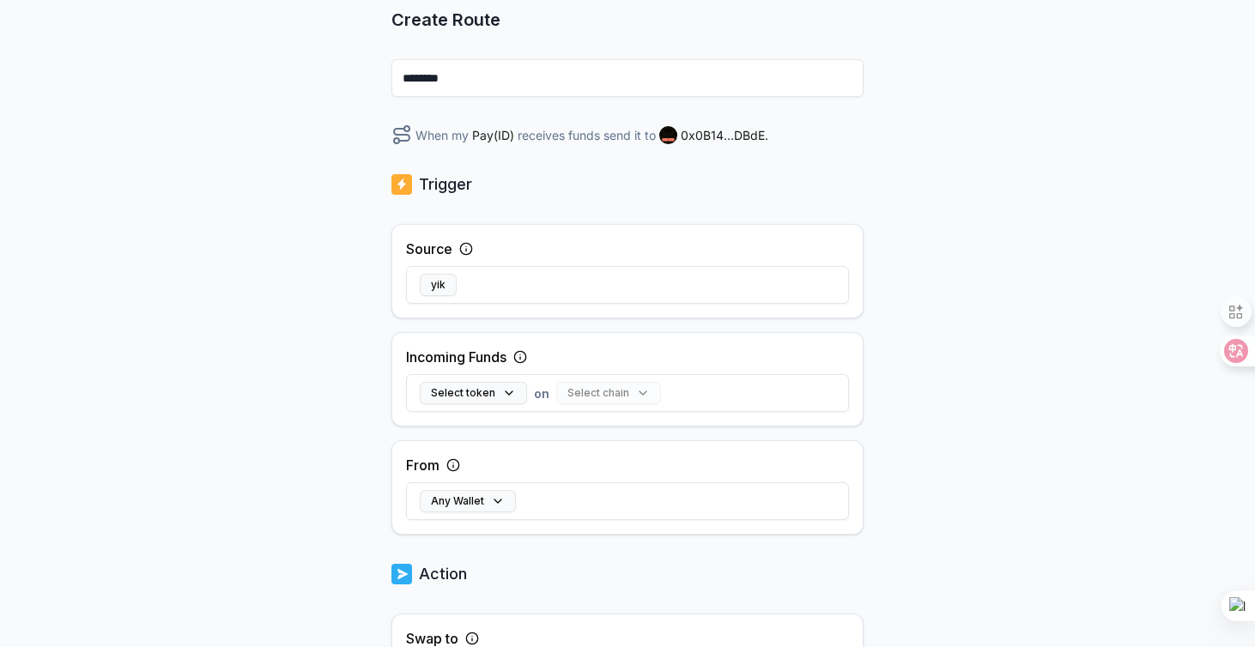
scroll to position [178, 0]
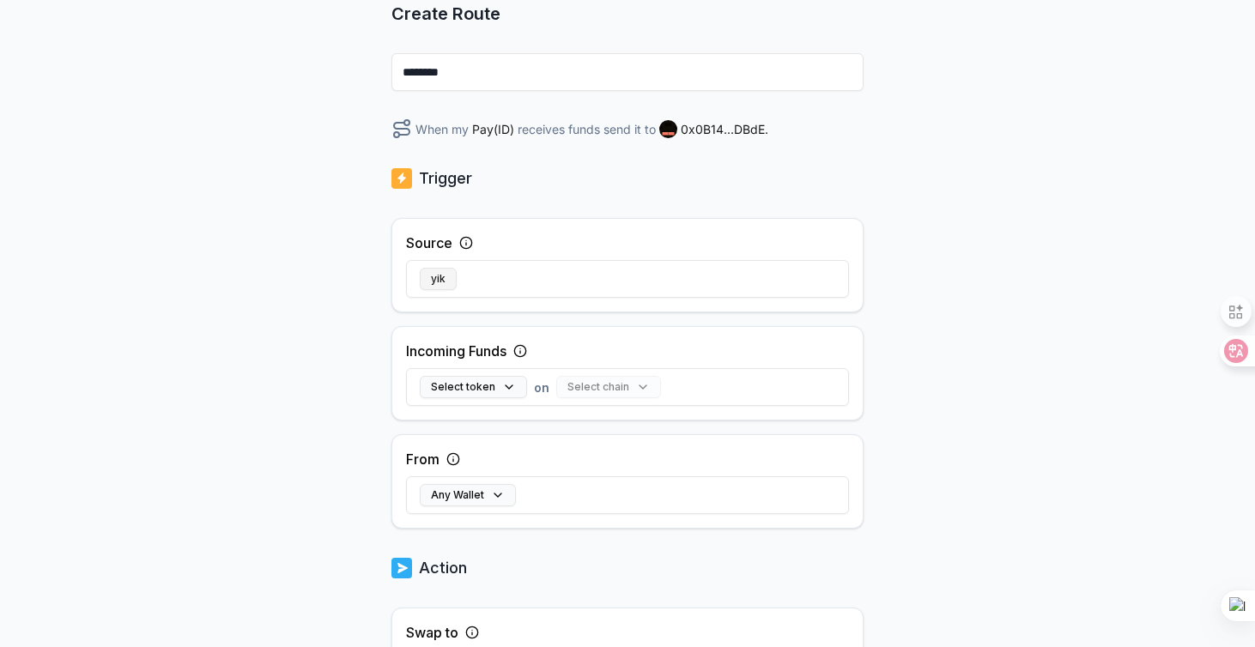
click at [444, 277] on button "yik" at bounding box center [438, 279] width 37 height 22
click at [470, 249] on icon at bounding box center [466, 243] width 14 height 14
click at [470, 235] on button at bounding box center [466, 243] width 14 height 21
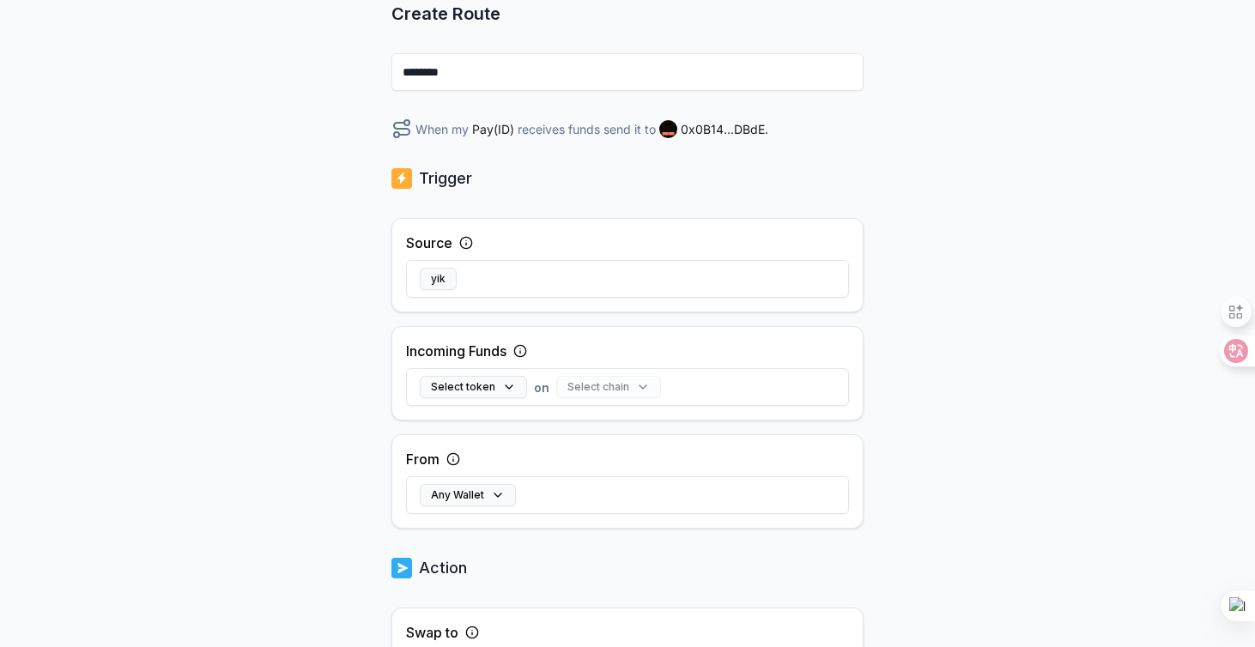
click at [470, 236] on icon at bounding box center [466, 243] width 14 height 14
click at [470, 239] on circle at bounding box center [465, 242] width 11 height 11
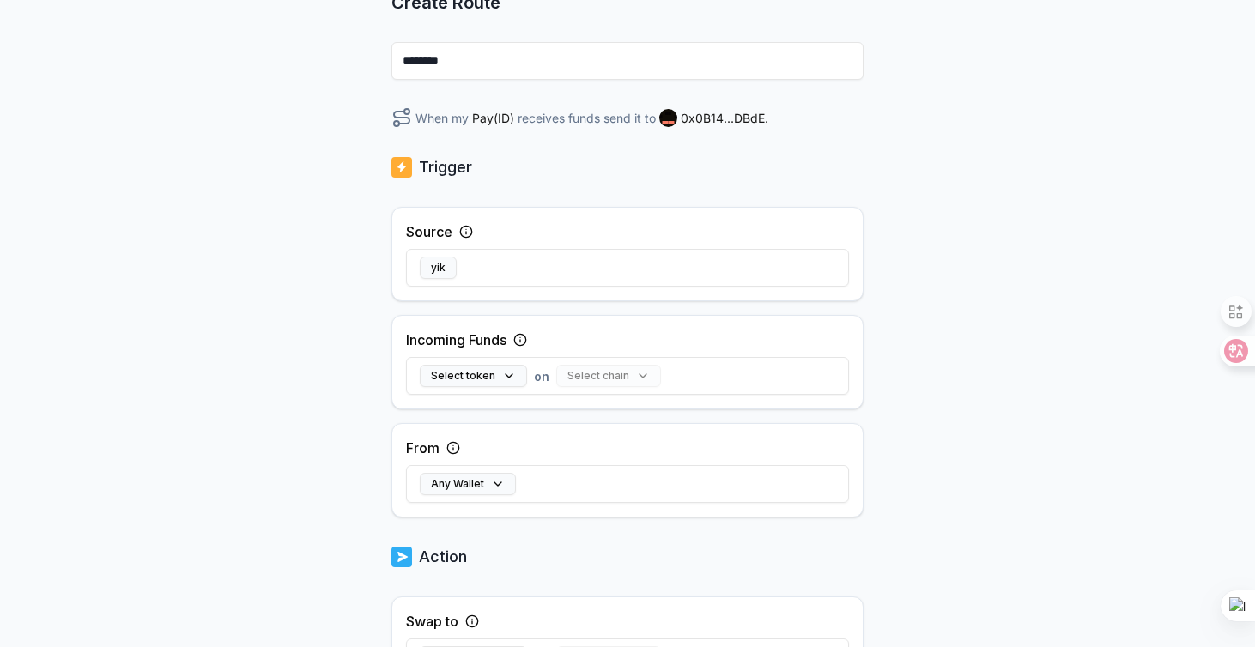
scroll to position [188, 0]
click at [500, 373] on button "Select token" at bounding box center [473, 377] width 107 height 22
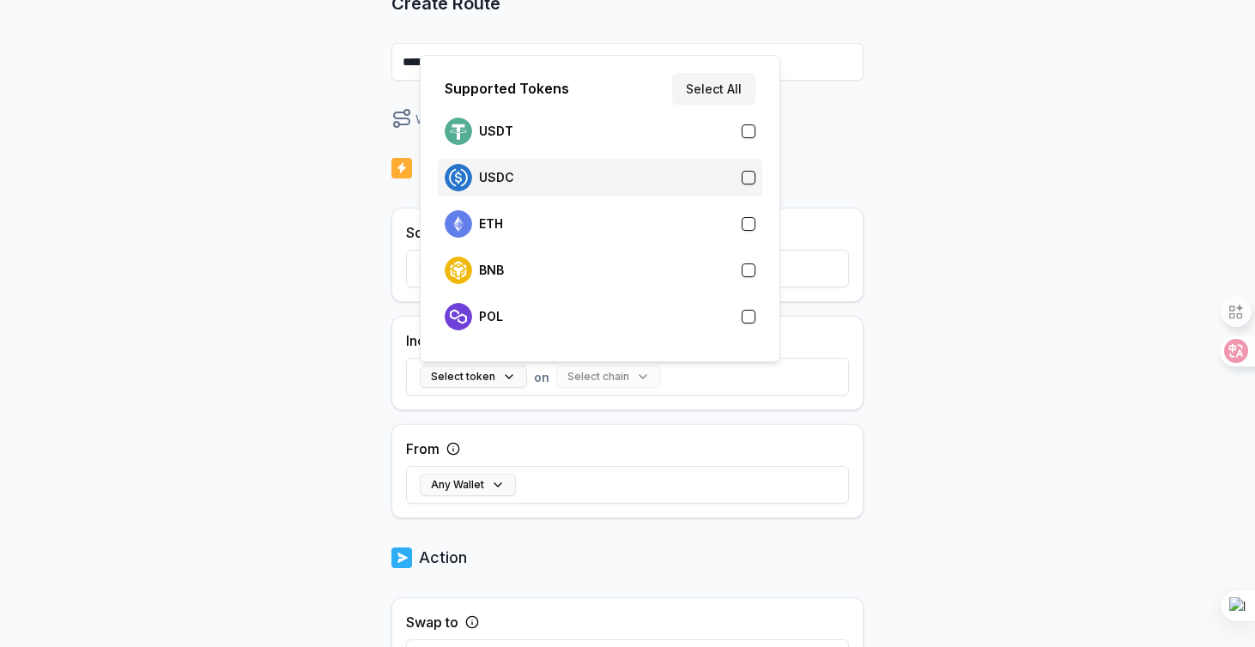
click at [607, 170] on div "USDC" at bounding box center [600, 177] width 311 height 27
click at [567, 387] on button "Select chain" at bounding box center [574, 377] width 105 height 22
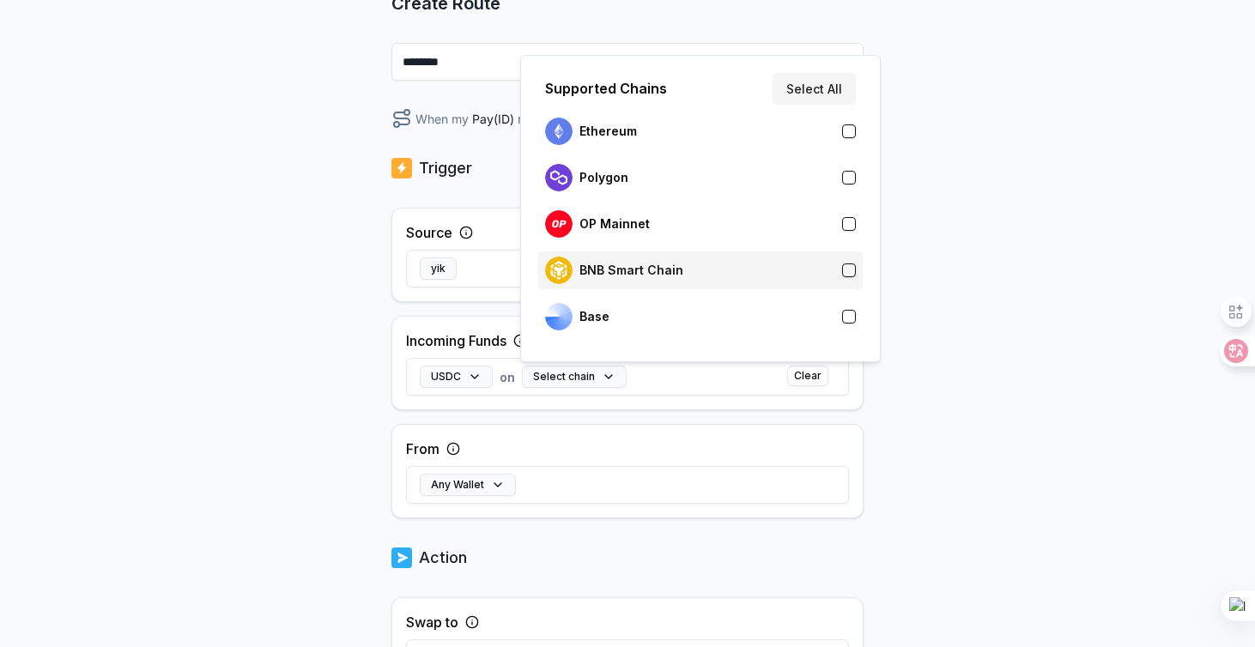
click at [628, 276] on p "BNB Smart Chain" at bounding box center [632, 271] width 104 height 14
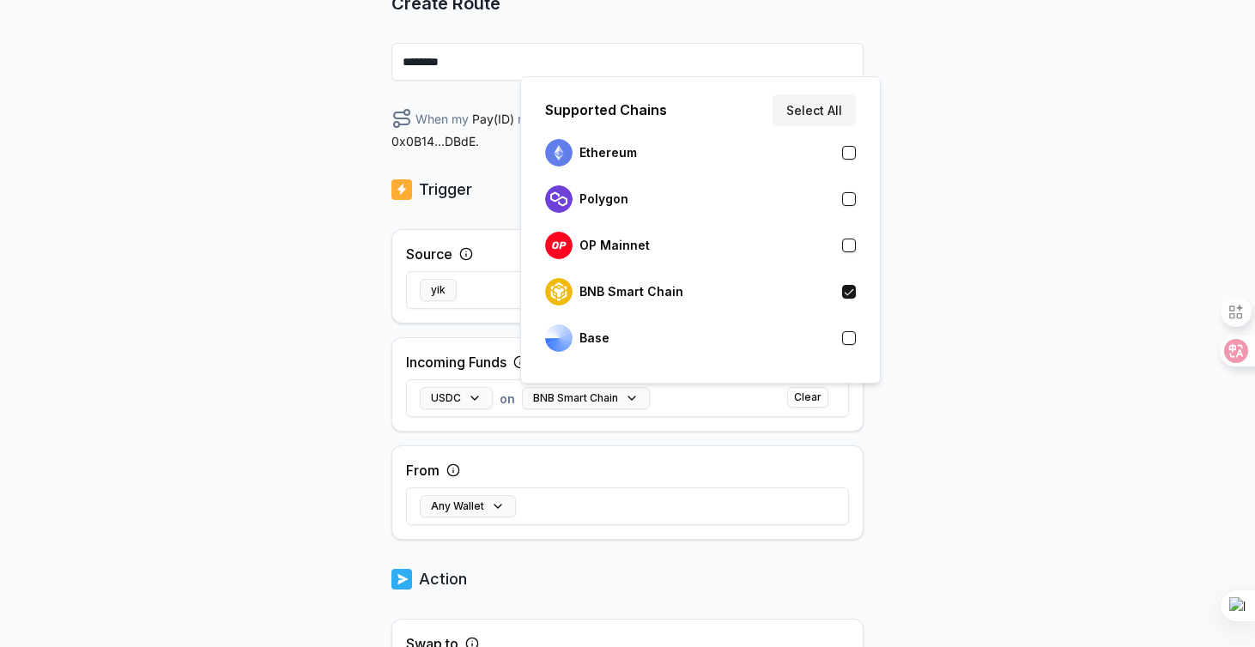
click at [507, 459] on div "From Any Wallet" at bounding box center [627, 493] width 472 height 94
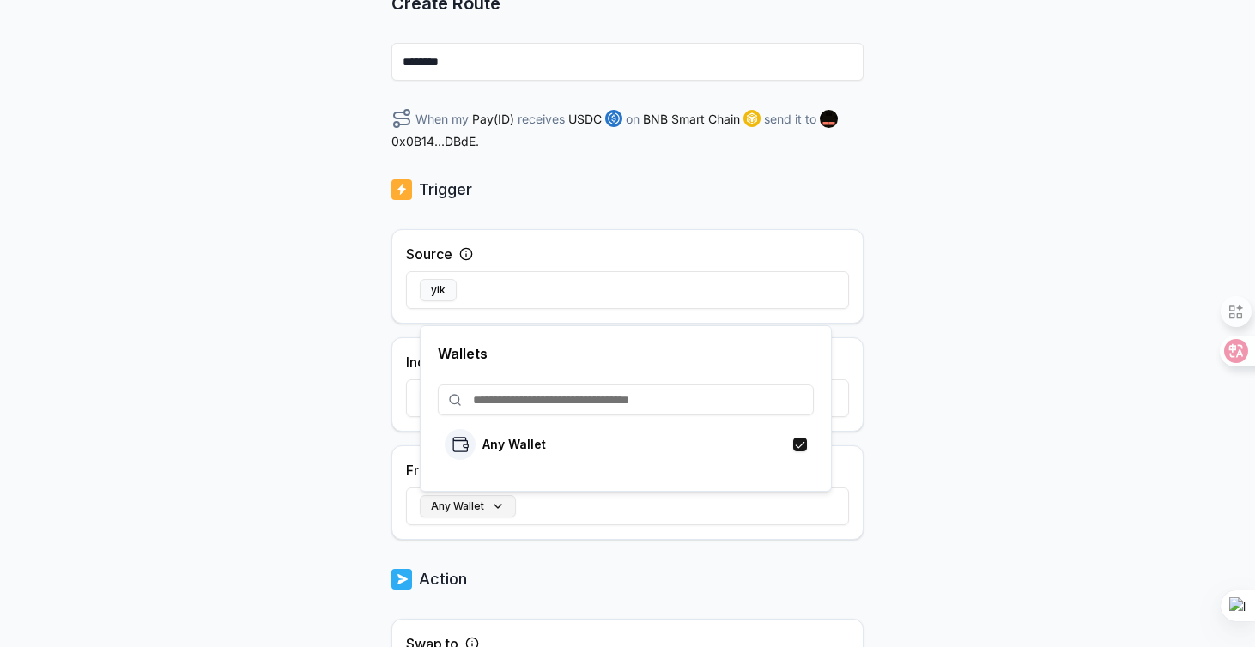
click at [487, 502] on button "Any Wallet" at bounding box center [468, 506] width 96 height 22
click at [351, 389] on div "Back Create Route ******** When my Pay(ID) receives USDC on BNB Smart Chain sen…" at bounding box center [627, 208] width 1255 height 599
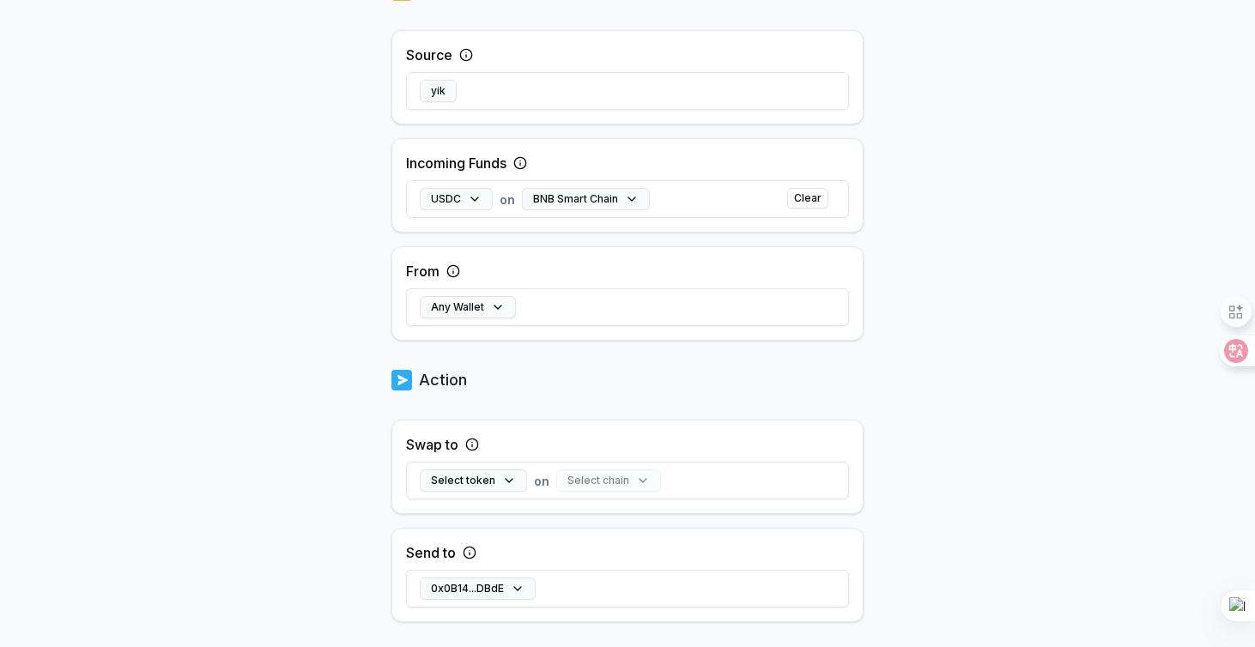
scroll to position [403, 0]
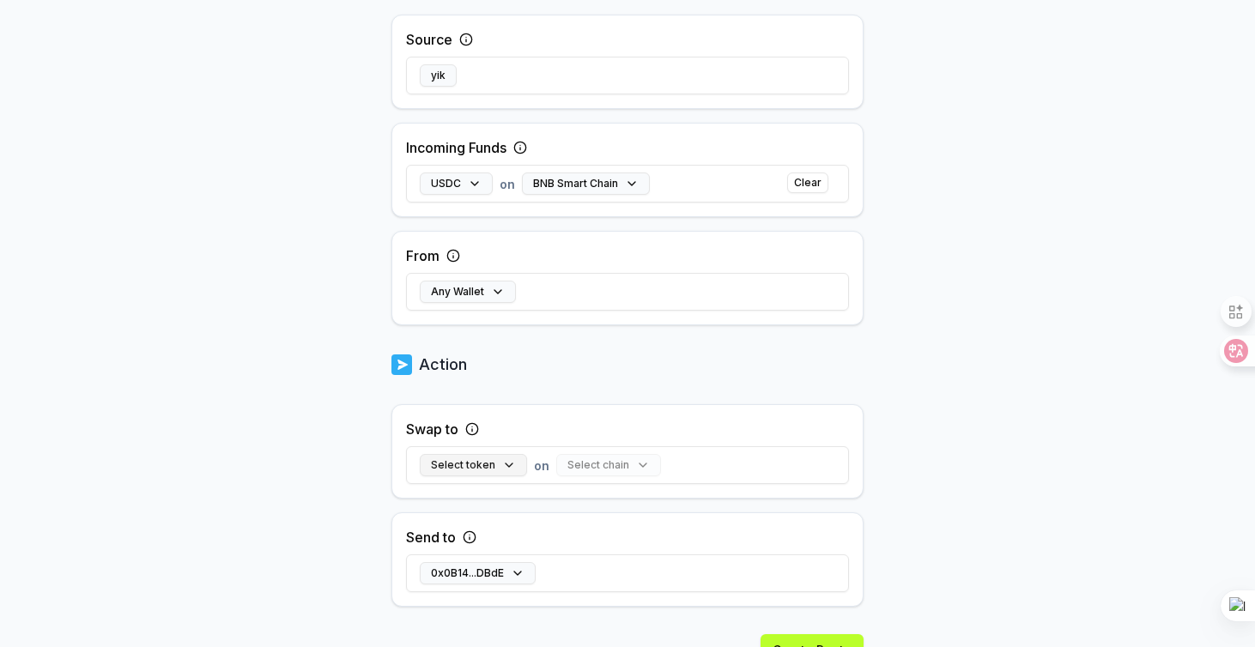
click at [502, 466] on button "Select token" at bounding box center [473, 465] width 107 height 22
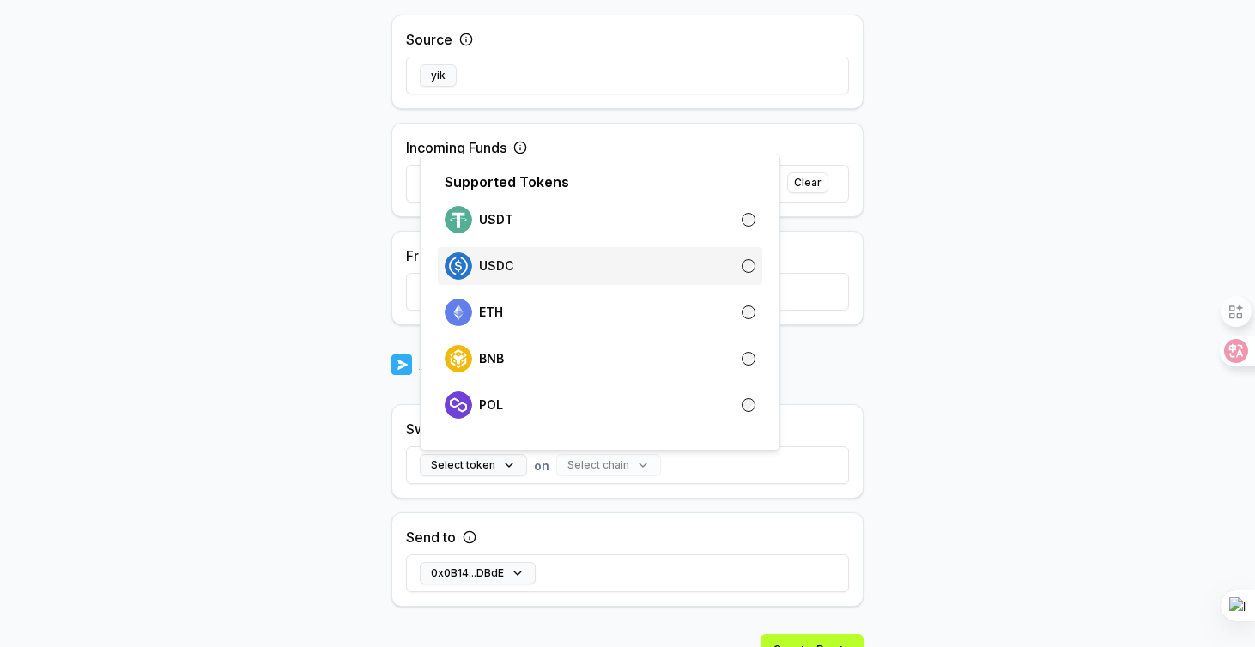
click at [570, 270] on div "USDC" at bounding box center [600, 265] width 311 height 27
click at [563, 469] on button "Select chain" at bounding box center [574, 465] width 105 height 22
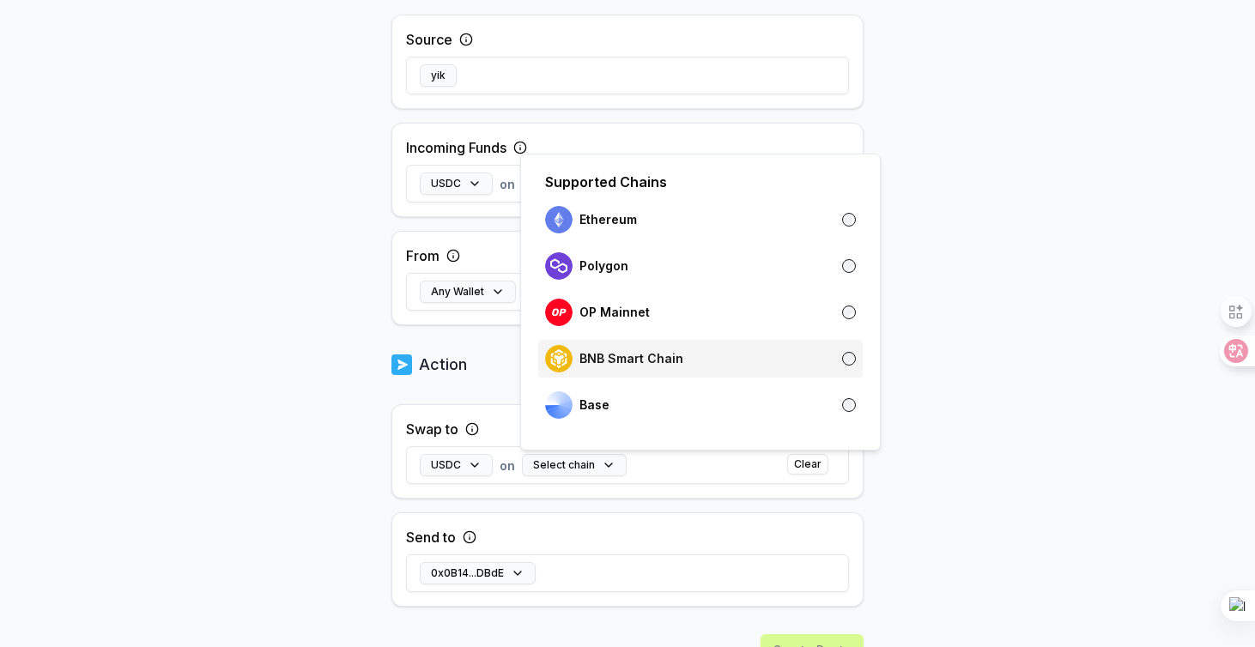
click at [605, 352] on p "BNB Smart Chain" at bounding box center [632, 359] width 104 height 14
click at [482, 570] on button "0x0B14...DBdE" at bounding box center [478, 573] width 116 height 22
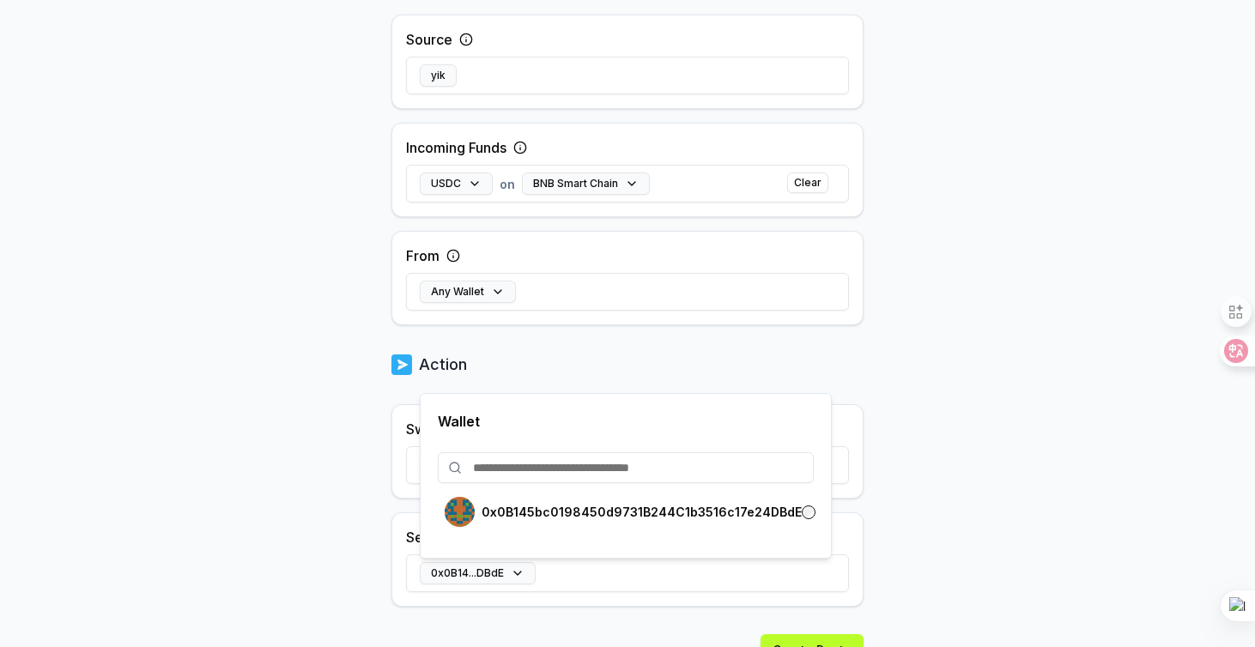
click at [537, 453] on input at bounding box center [626, 467] width 376 height 31
click at [537, 461] on input at bounding box center [626, 467] width 376 height 31
click at [508, 471] on input at bounding box center [626, 467] width 376 height 31
paste input "**********"
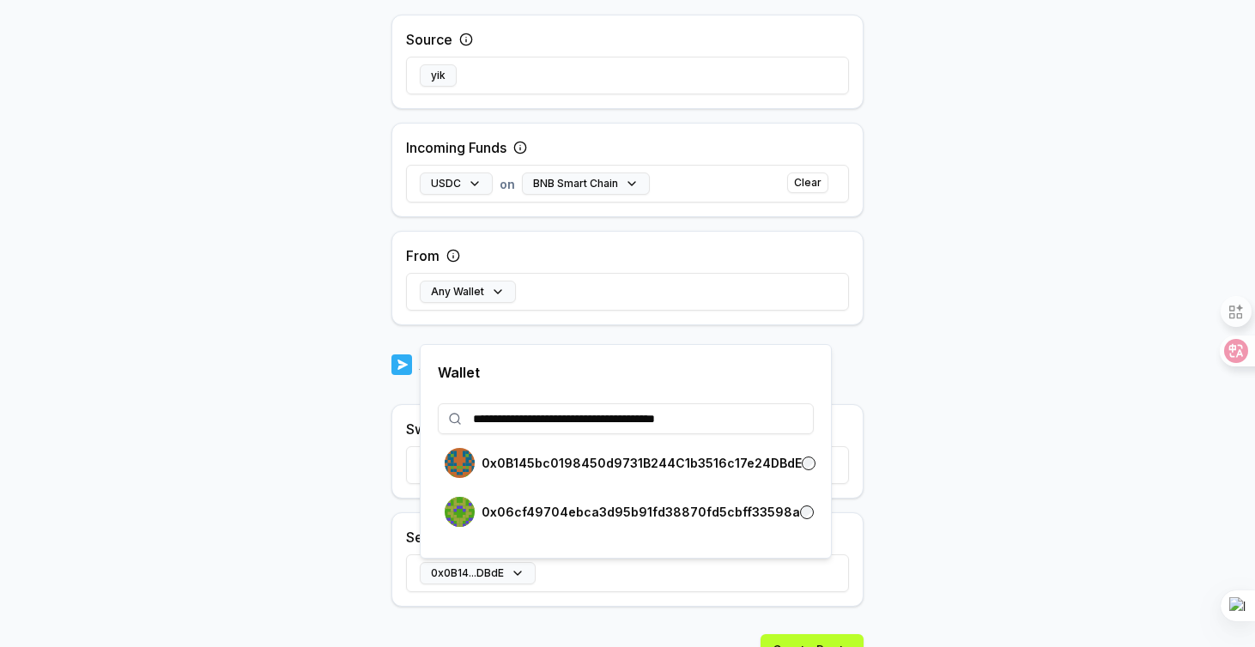
type input "**********"
click at [597, 517] on p "0x06cf49704ebca3d95b91fd38870fd5cbff33598a" at bounding box center [641, 513] width 319 height 14
click at [922, 524] on body "**********" at bounding box center [627, 323] width 1255 height 647
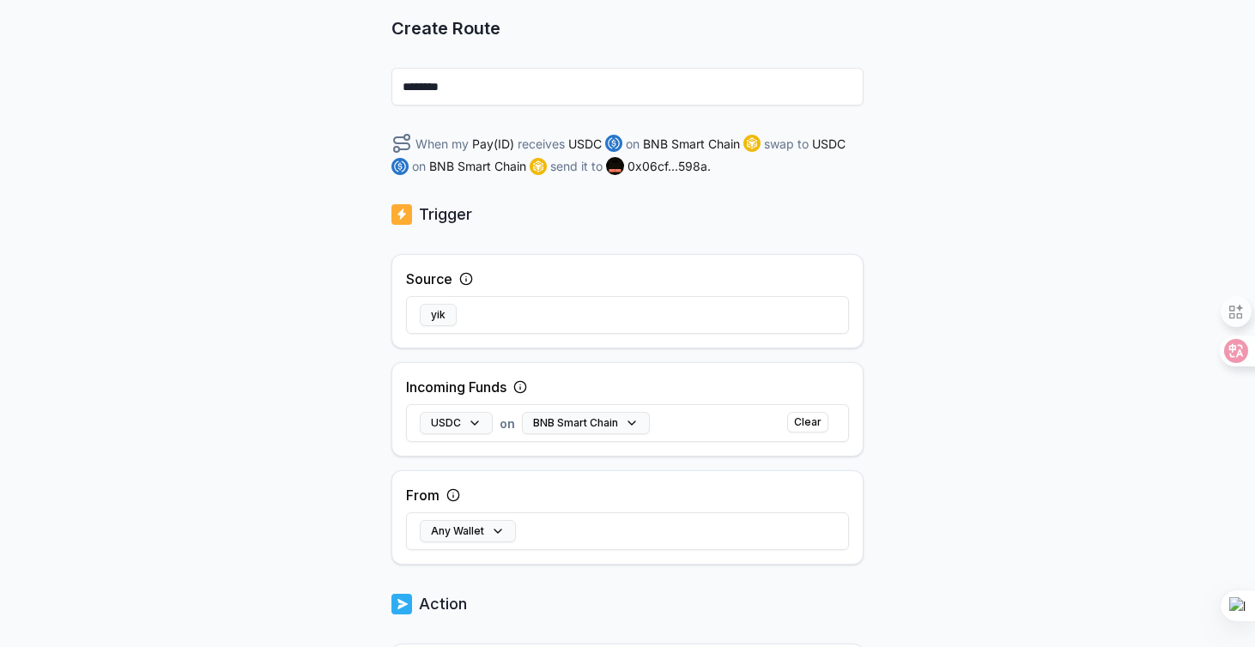
scroll to position [191, 0]
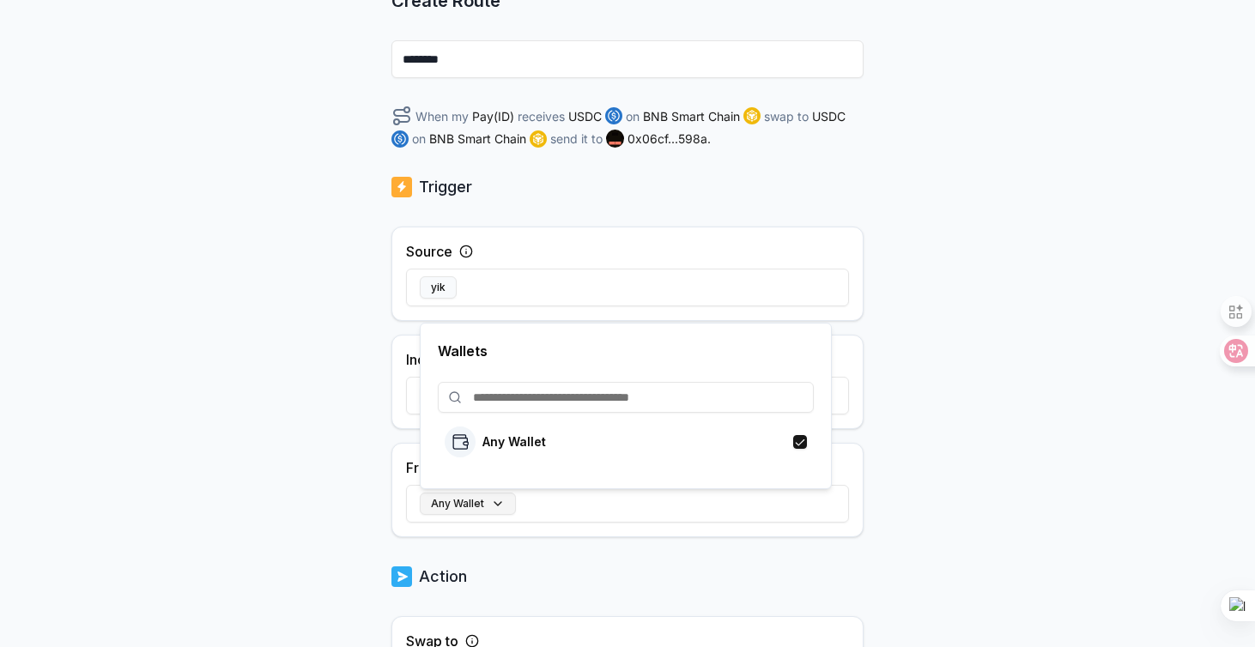
click at [475, 501] on button "Any Wallet" at bounding box center [468, 504] width 96 height 22
click at [548, 527] on div "Any Wallet" at bounding box center [627, 504] width 443 height 50
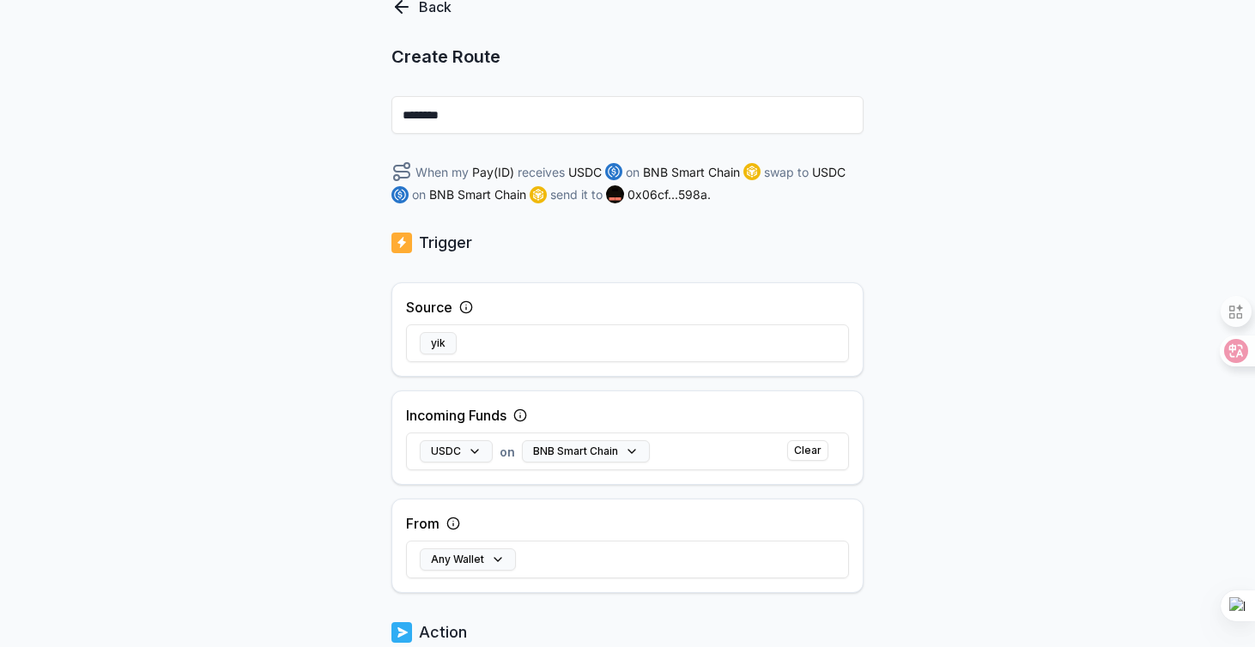
scroll to position [0, 0]
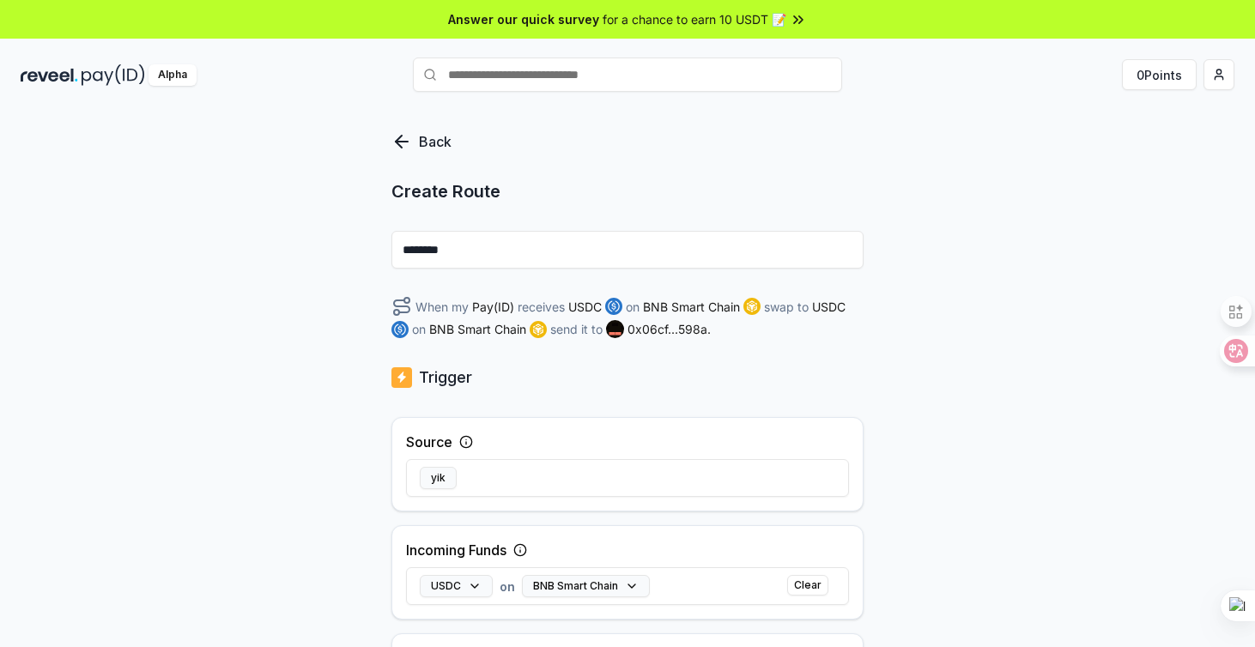
click at [416, 138] on div "Back" at bounding box center [434, 141] width 86 height 21
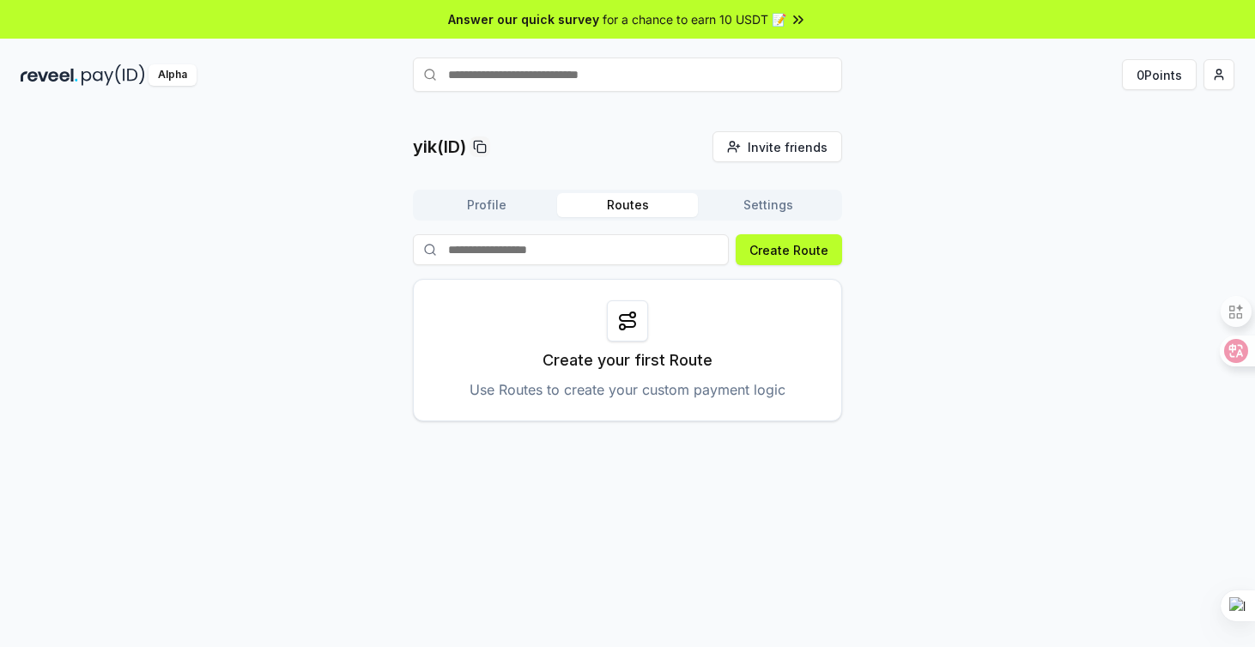
click at [728, 209] on button "Settings" at bounding box center [768, 205] width 141 height 24
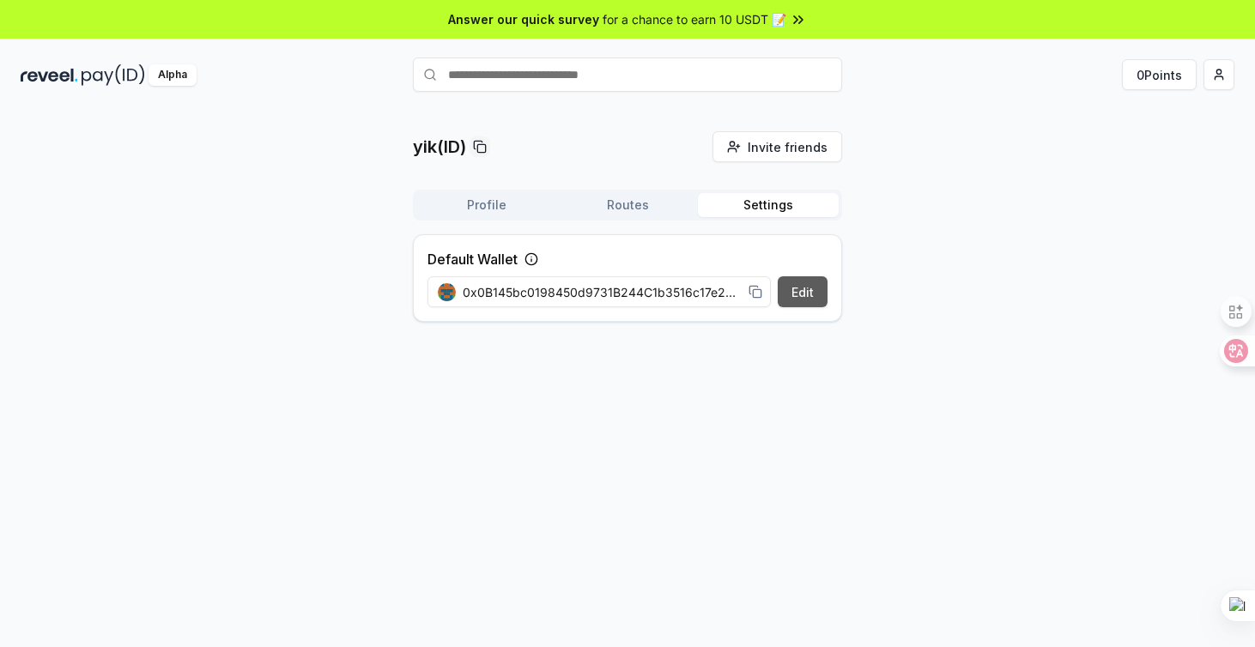
click at [801, 295] on button "Edit" at bounding box center [803, 291] width 50 height 31
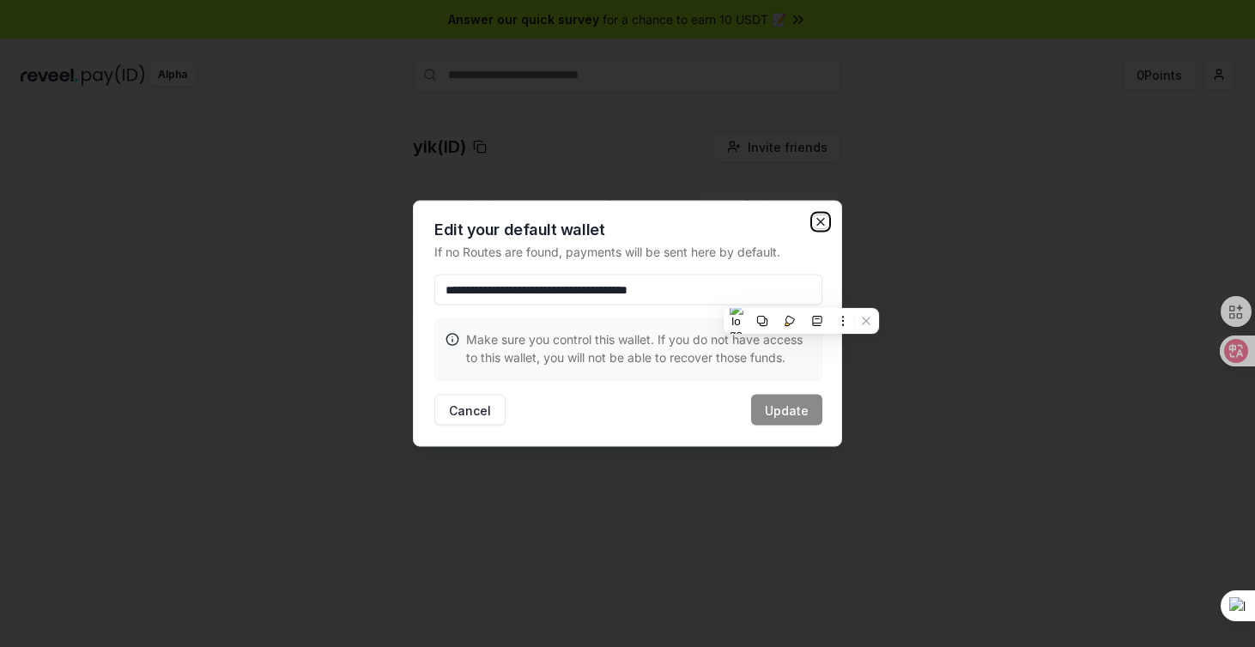
click at [827, 216] on icon "button" at bounding box center [821, 222] width 14 height 14
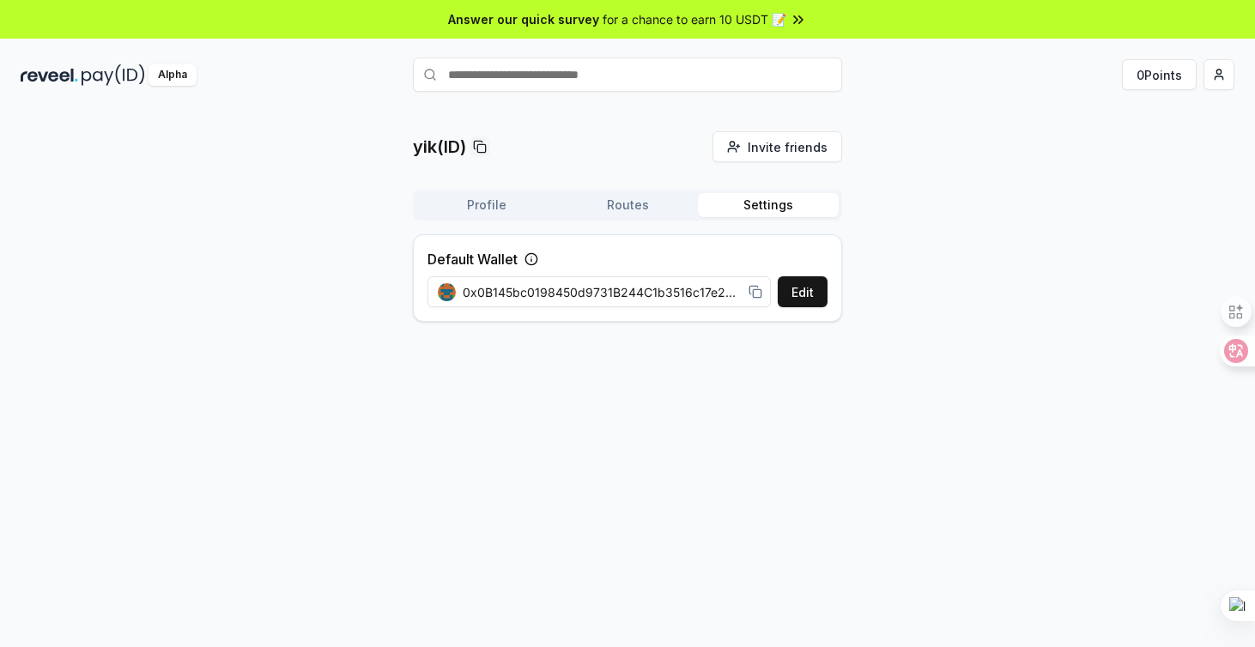
click at [774, 376] on div "yik(ID) Invite friends Invite Profile Routes Settings Default Wallet Edit 0x0B1…" at bounding box center [627, 396] width 1255 height 599
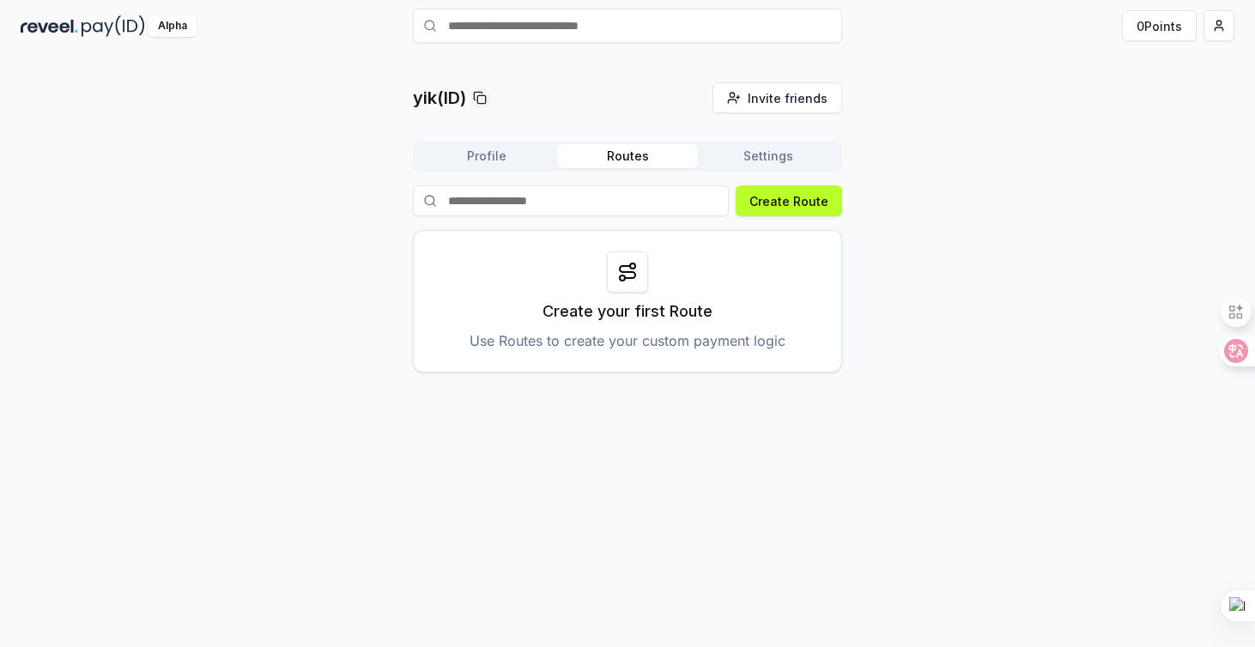
click at [633, 157] on button "Routes" at bounding box center [627, 156] width 141 height 24
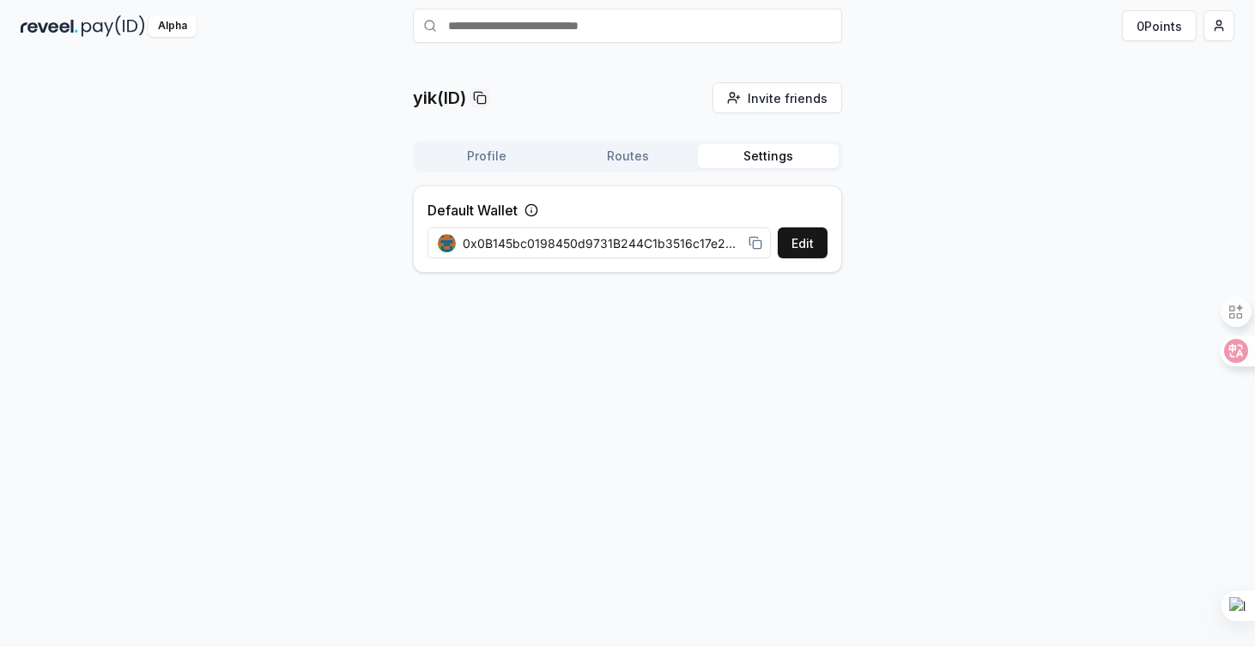
click at [751, 159] on button "Settings" at bounding box center [768, 156] width 141 height 24
click at [69, 27] on img at bounding box center [50, 25] width 58 height 21
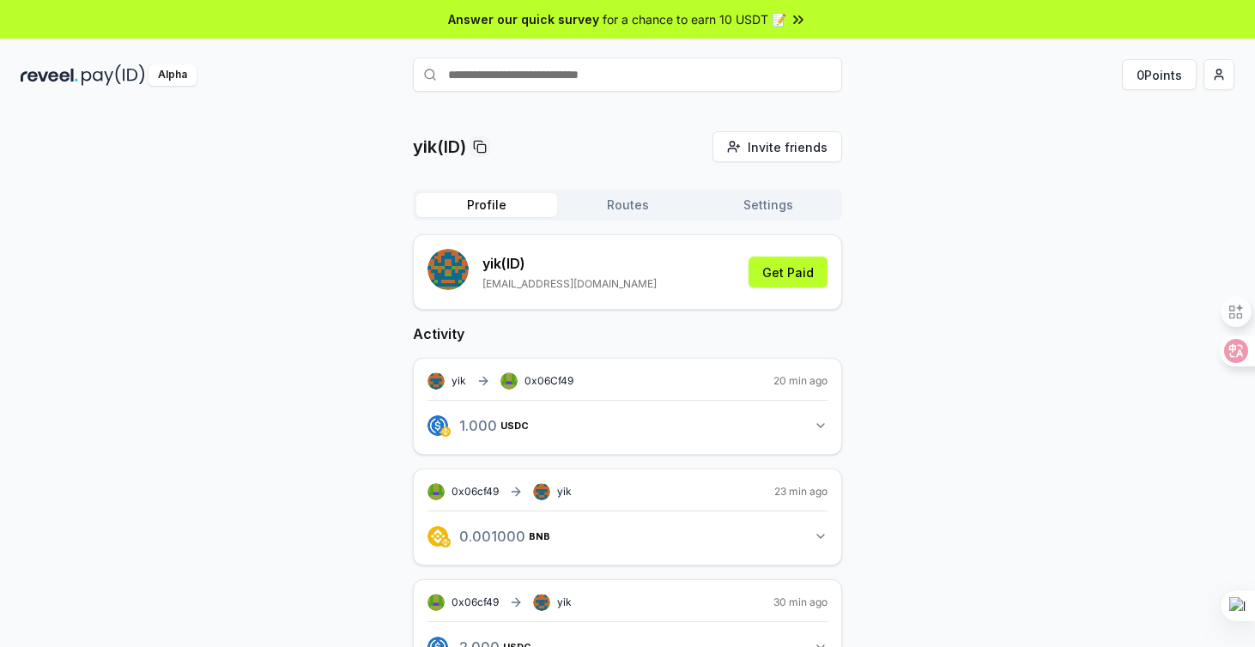
click at [433, 272] on rect "submit" at bounding box center [432, 271] width 3 height 3
click at [789, 268] on button "Get Paid" at bounding box center [788, 272] width 79 height 31
